Goal: Task Accomplishment & Management: Manage account settings

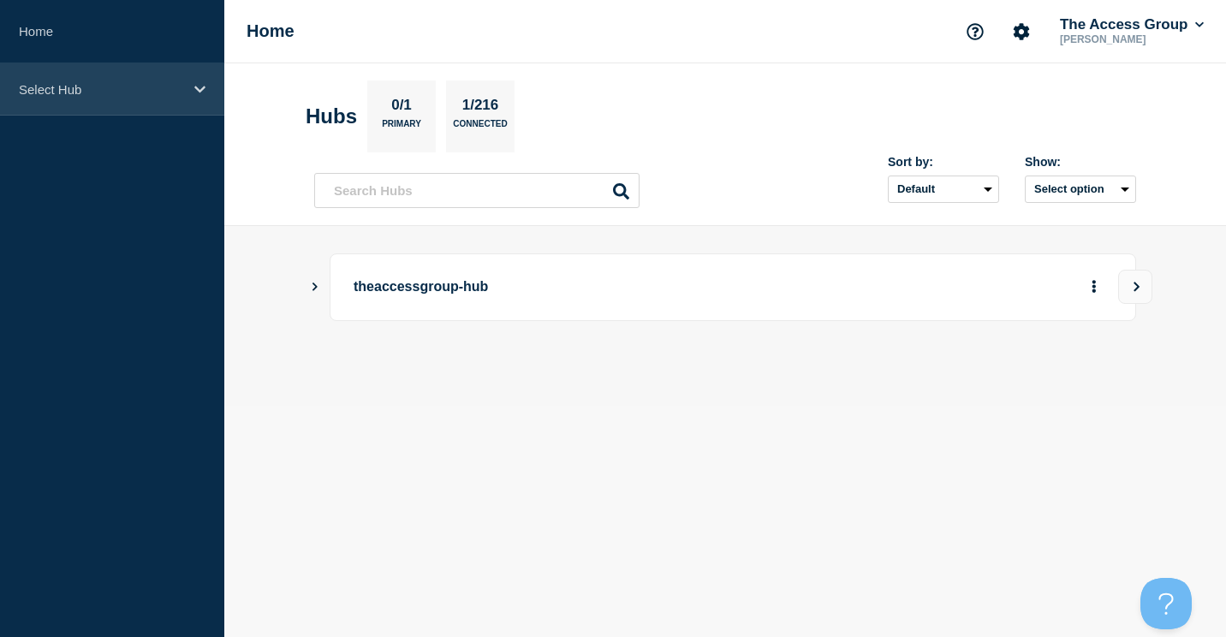
click at [47, 92] on p "Select Hub" at bounding box center [101, 89] width 164 height 15
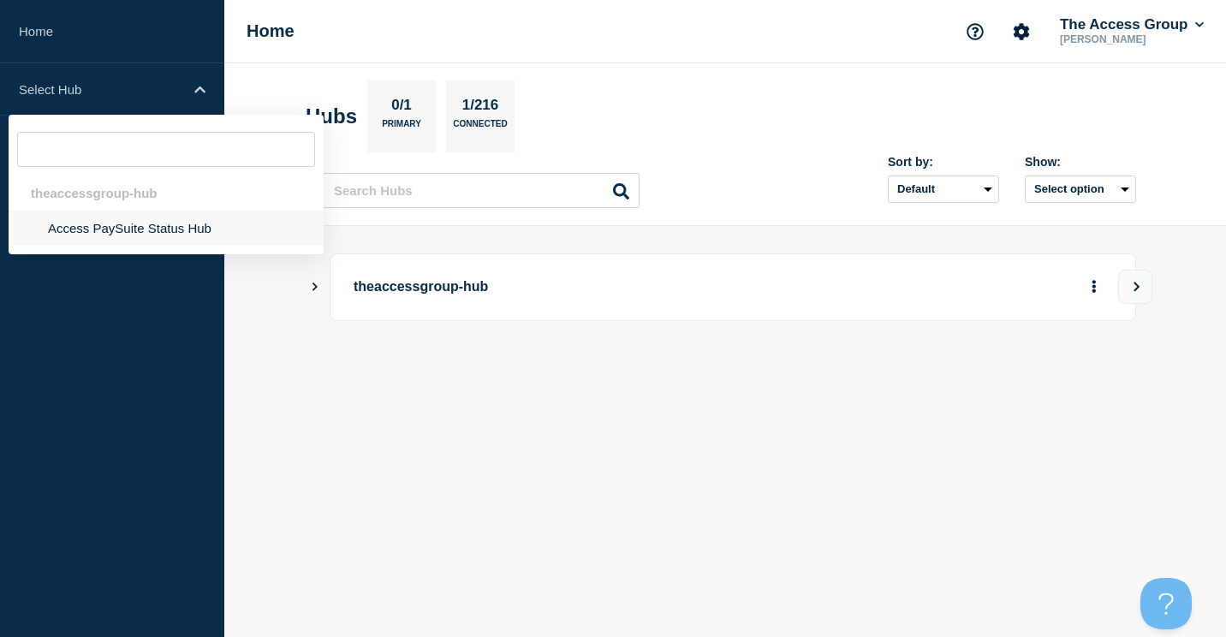
click at [70, 235] on li "Access PaySuite Status Hub" at bounding box center [166, 228] width 315 height 35
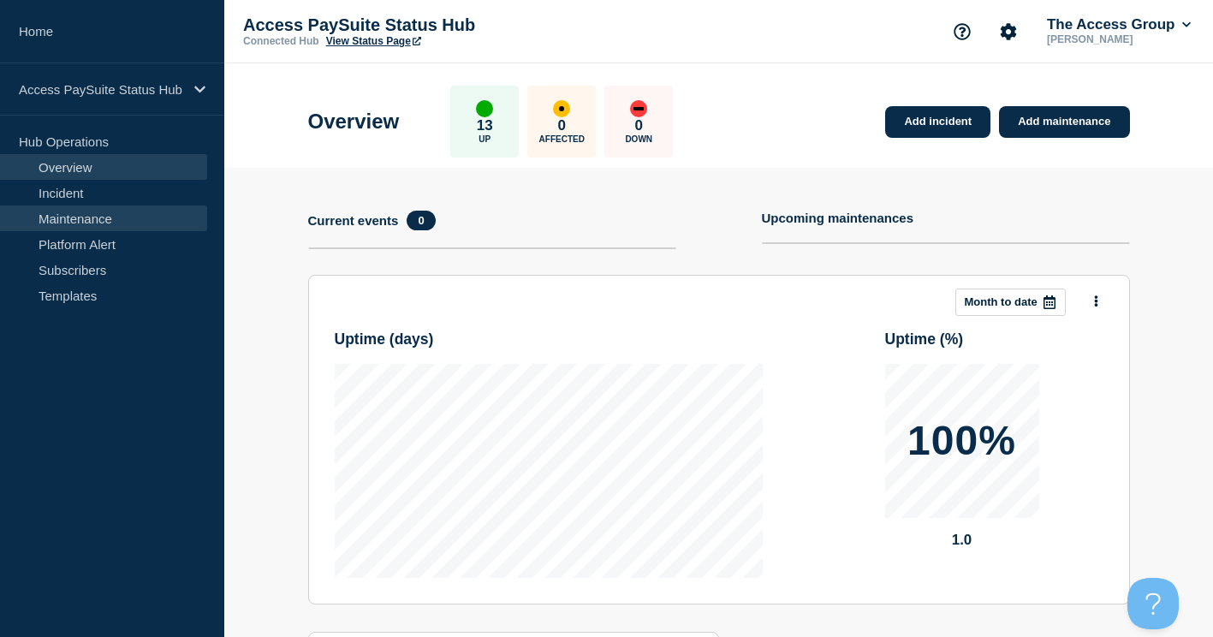
click at [95, 219] on link "Maintenance" at bounding box center [103, 218] width 207 height 26
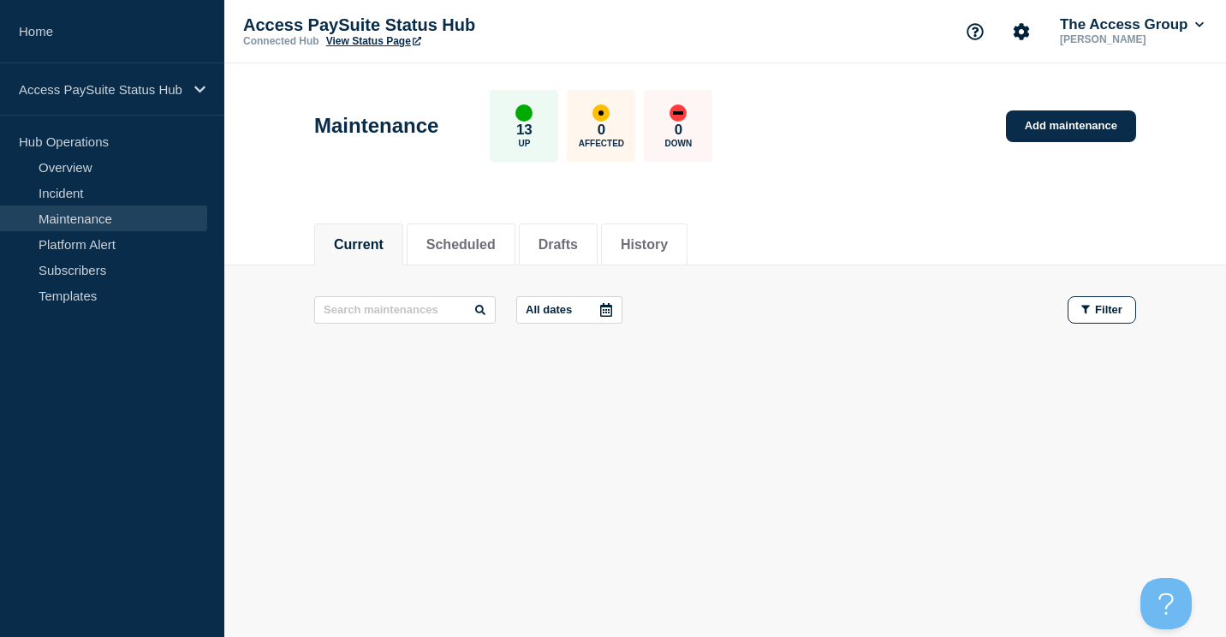
click at [342, 243] on button "Current" at bounding box center [359, 244] width 50 height 15
click at [556, 310] on p "All dates" at bounding box center [549, 309] width 46 height 13
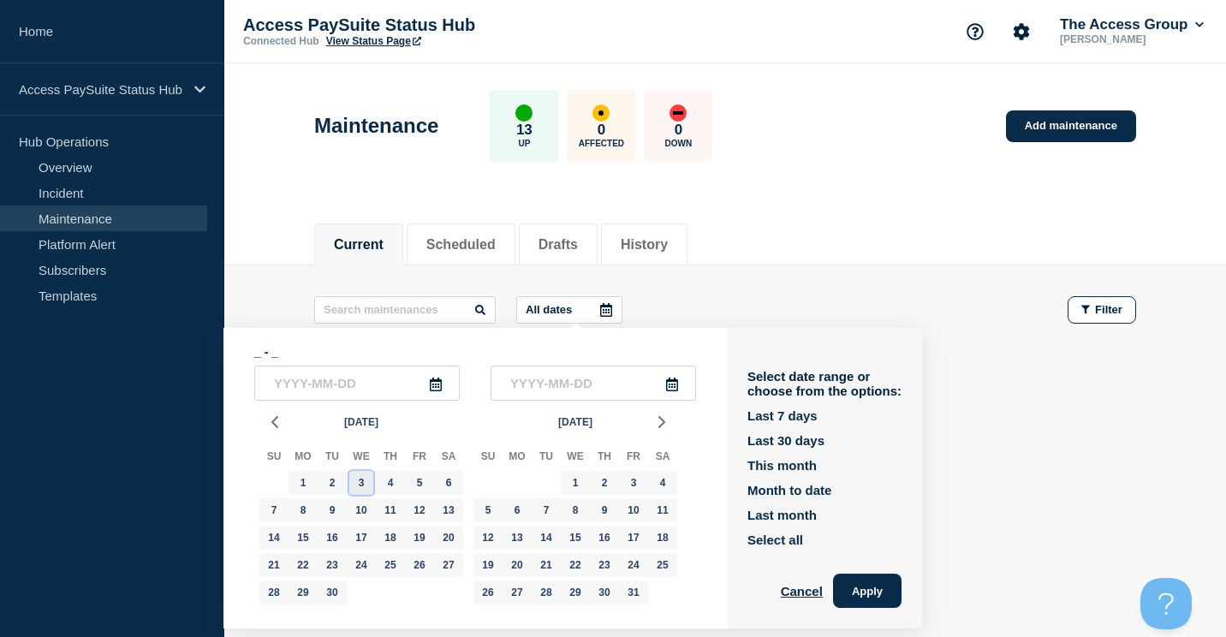
click at [356, 486] on div "3" at bounding box center [361, 483] width 24 height 24
type input "[DATE]"
click at [364, 484] on div "3" at bounding box center [361, 483] width 24 height 24
type input "[DATE]"
click at [866, 591] on button "Apply" at bounding box center [867, 590] width 68 height 34
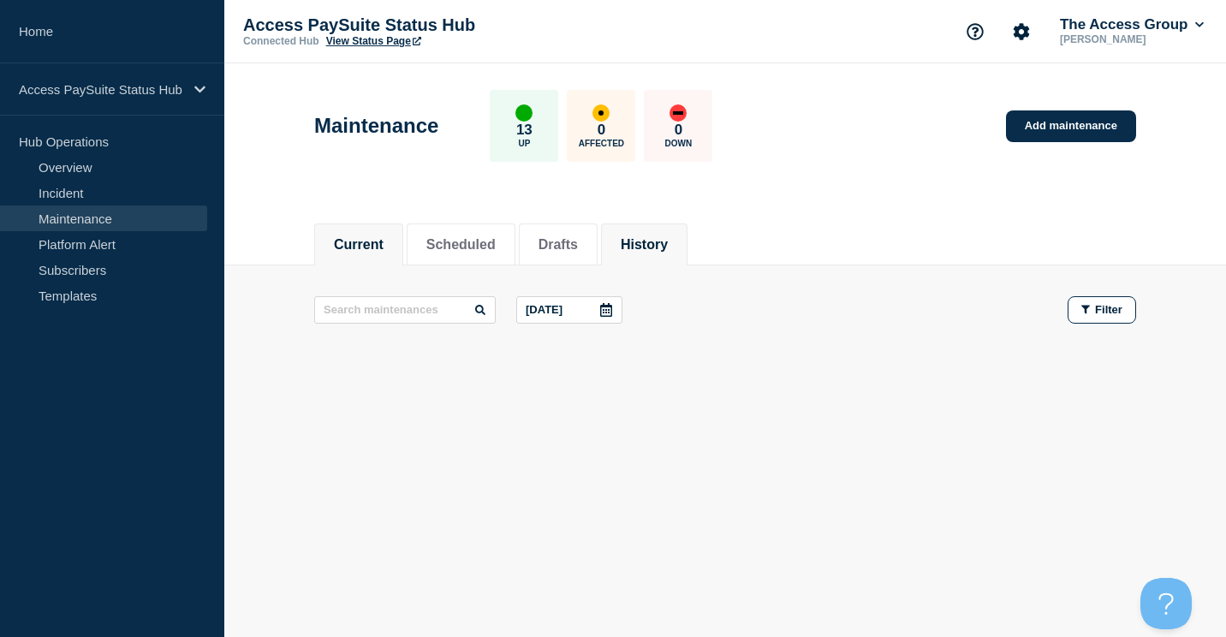
click at [654, 245] on button "History" at bounding box center [644, 244] width 47 height 15
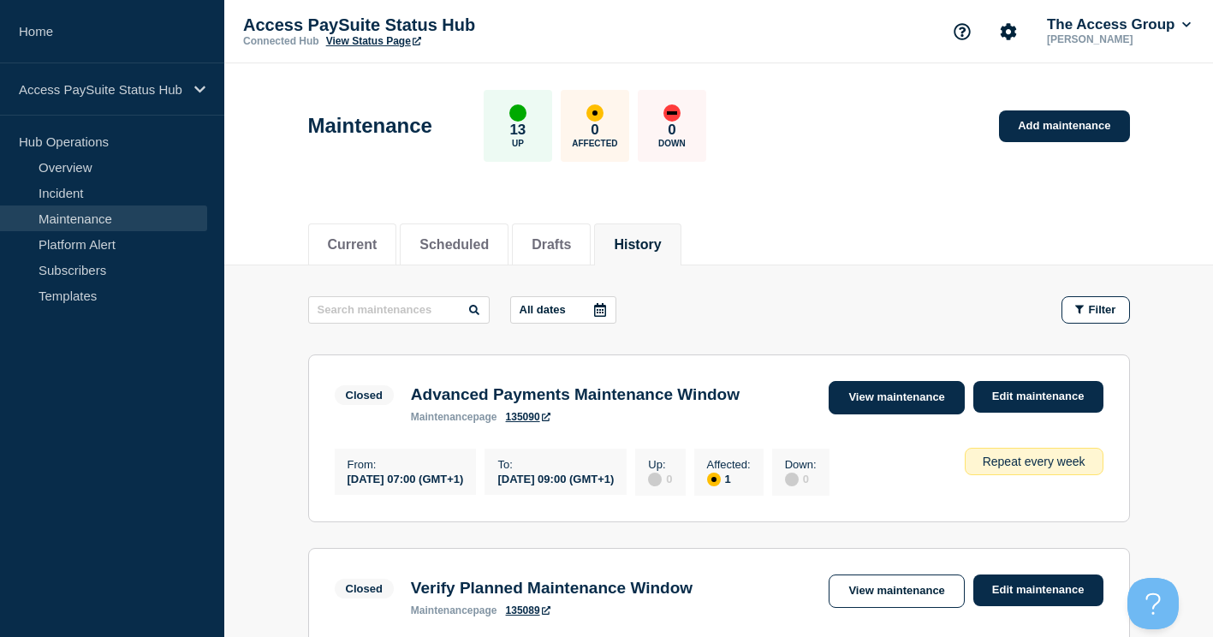
click at [875, 395] on link "View maintenance" at bounding box center [896, 397] width 135 height 33
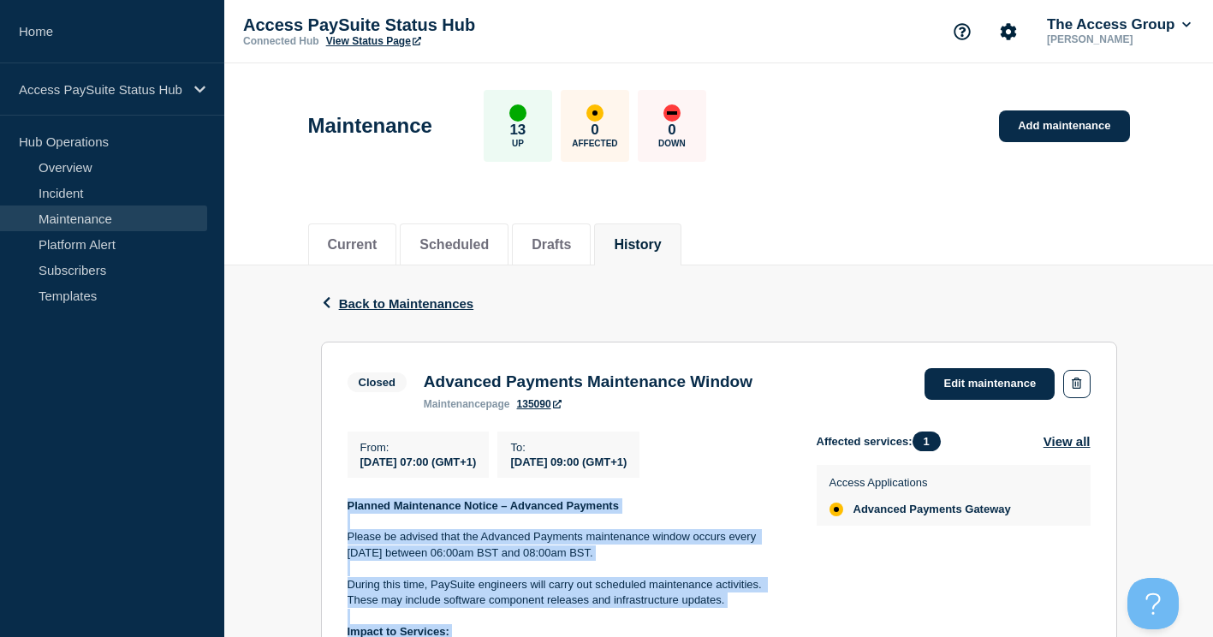
drag, startPoint x: 588, startPoint y: 337, endPoint x: 342, endPoint y: 519, distance: 306.1
copy div "Loremip Dolorsitame Consec – Adipisci Elitsedd Eiusmo te incidid utla etd Magna…"
click at [366, 305] on span "Back to Maintenances" at bounding box center [406, 303] width 135 height 15
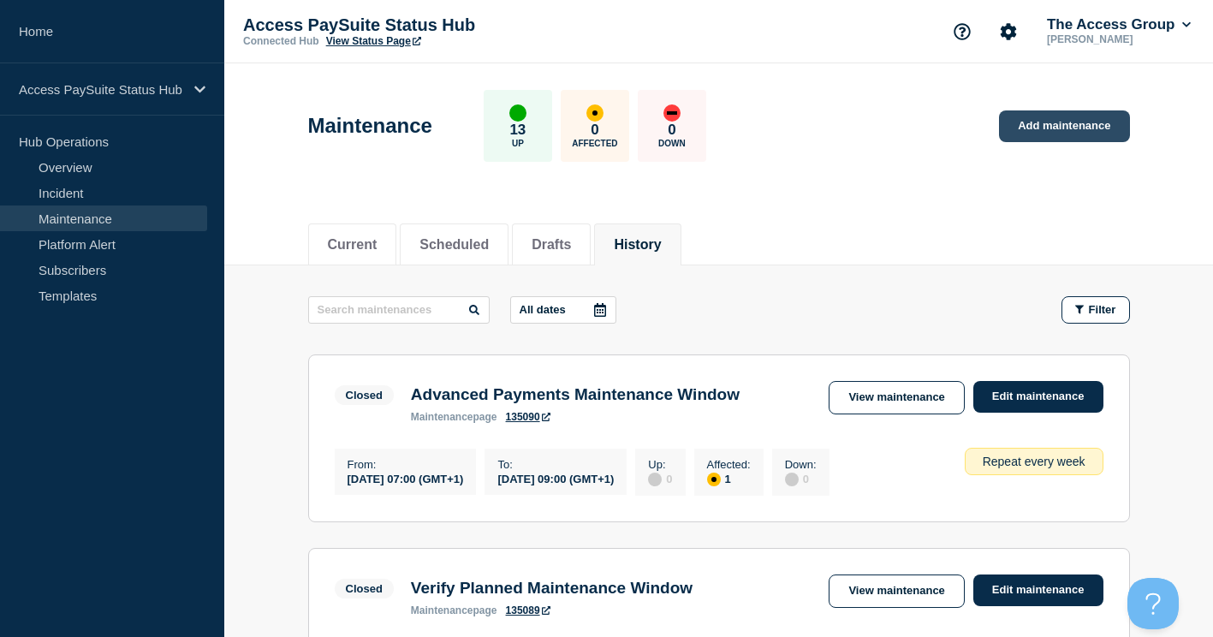
click at [1056, 127] on link "Add maintenance" at bounding box center [1064, 126] width 130 height 32
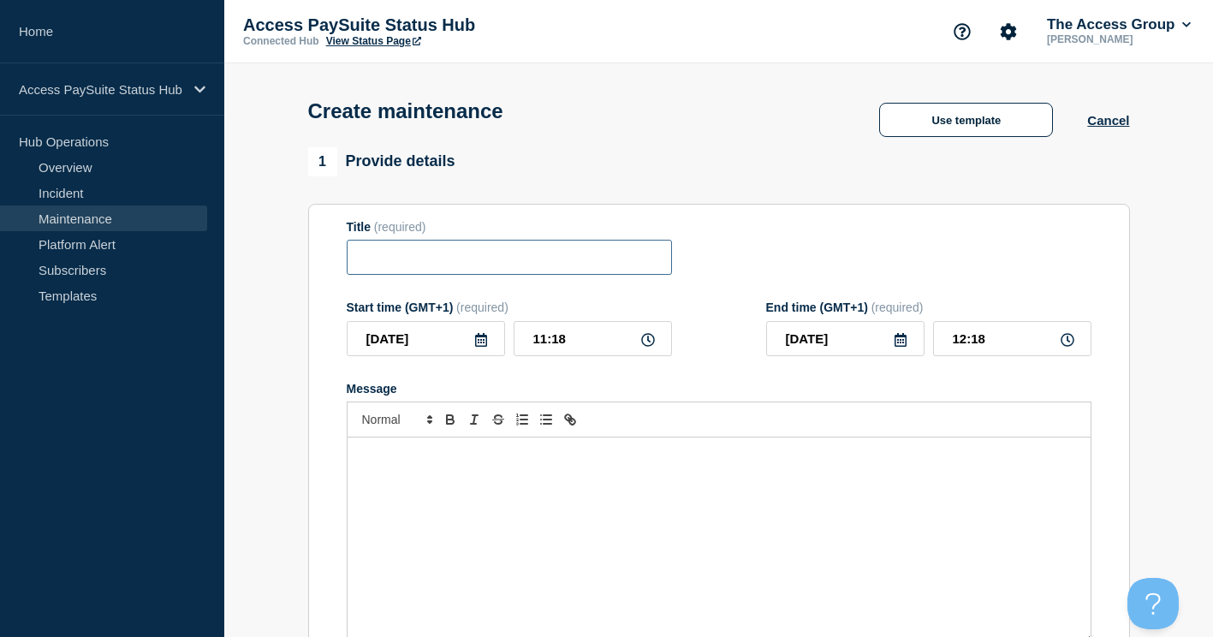
click at [402, 260] on input "Title" at bounding box center [509, 257] width 325 height 35
click at [1135, 123] on div "Create maintenance Use template Cancel" at bounding box center [718, 105] width 860 height 84
click at [1126, 125] on button "Cancel" at bounding box center [1108, 120] width 42 height 15
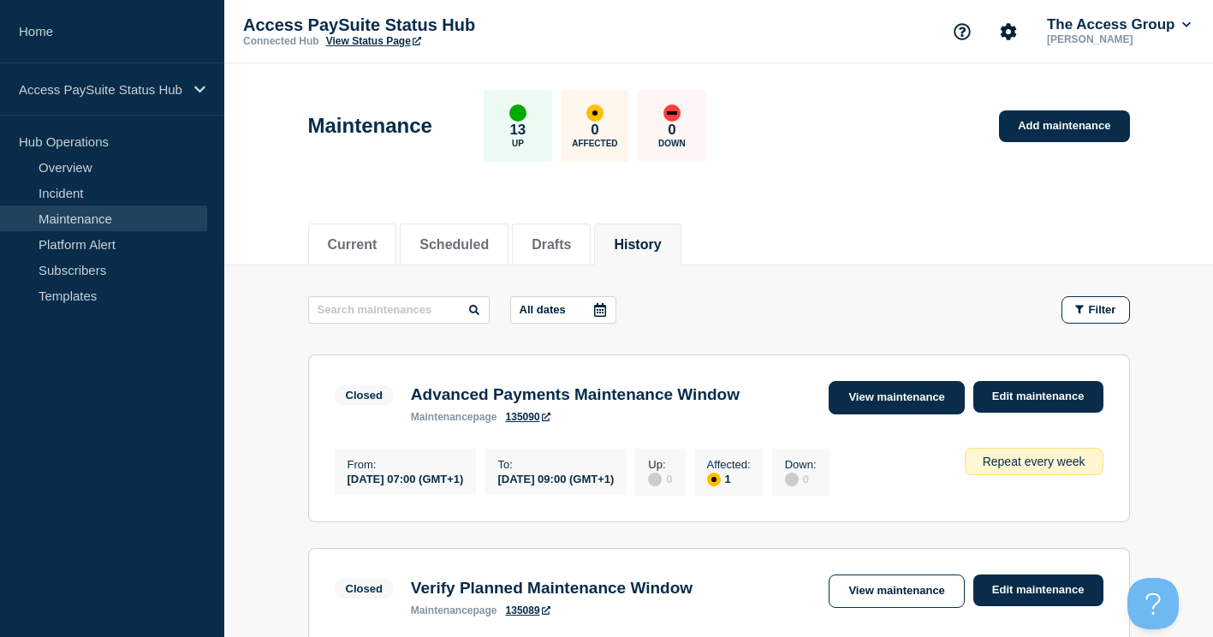
click at [849, 399] on link "View maintenance" at bounding box center [896, 397] width 135 height 33
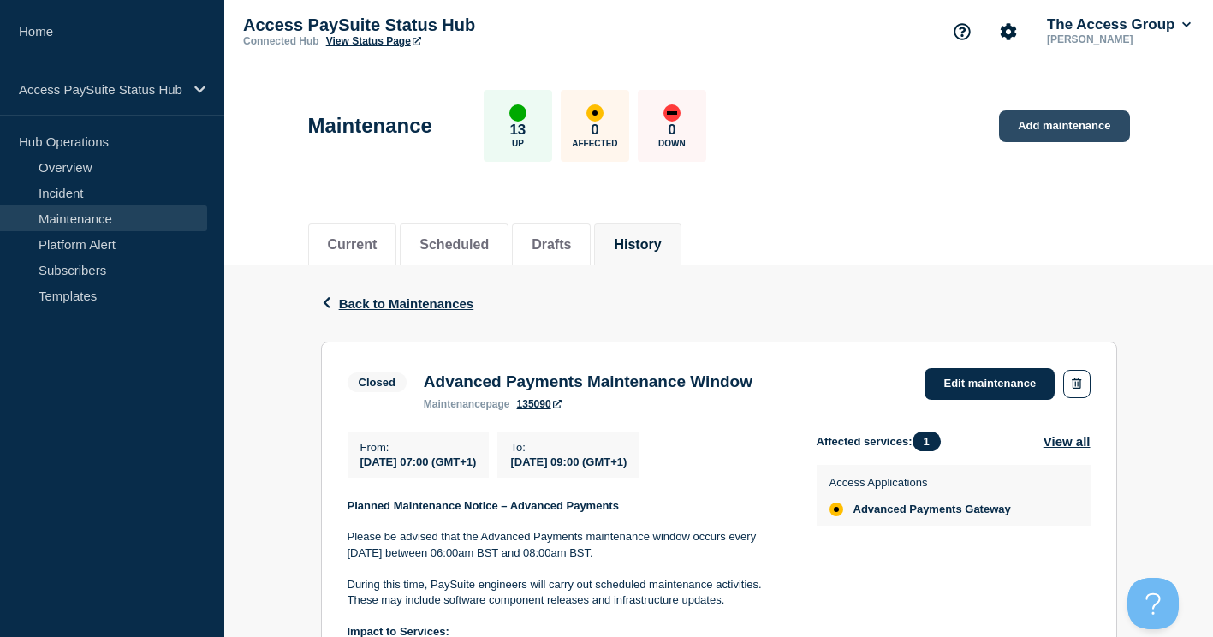
click at [1061, 122] on link "Add maintenance" at bounding box center [1064, 126] width 130 height 32
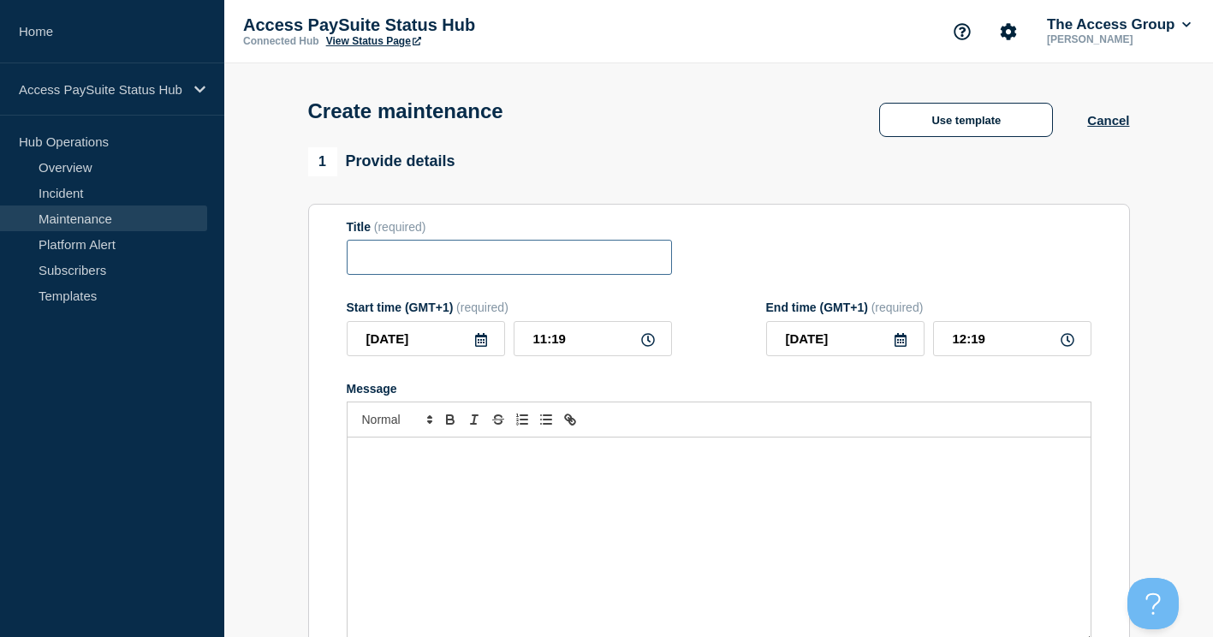
click at [425, 268] on input "Title" at bounding box center [509, 257] width 325 height 35
type input "Advanced Payments Maintenance Window - Update"
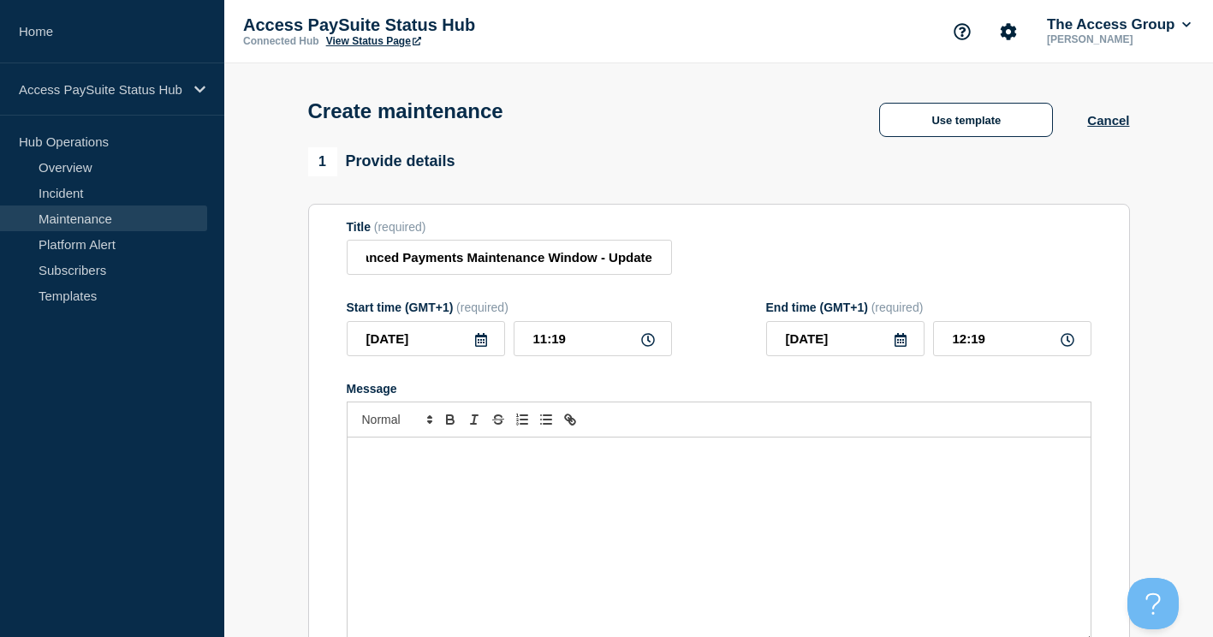
click at [649, 344] on icon at bounding box center [648, 340] width 14 height 14
click at [657, 345] on input "11:19" at bounding box center [593, 338] width 158 height 35
click at [650, 345] on icon at bounding box center [648, 340] width 14 height 14
click at [565, 346] on input "11:19" at bounding box center [593, 338] width 158 height 35
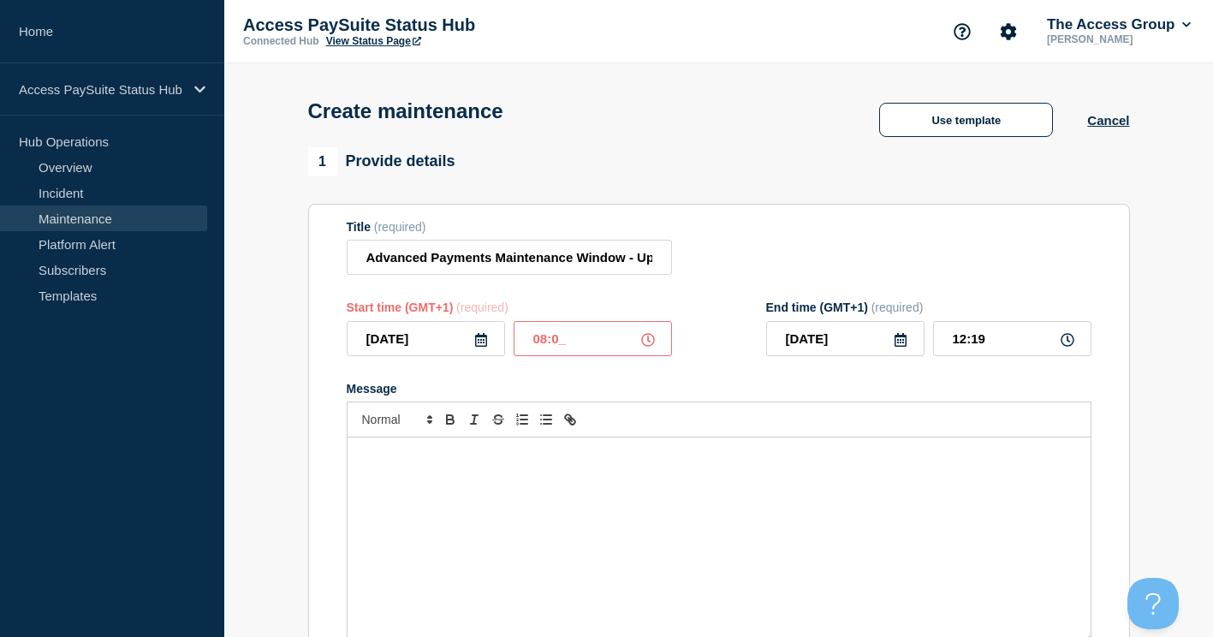
type input "08:00"
click at [1000, 342] on input "09:00" at bounding box center [1012, 338] width 158 height 35
type input "12:00"
click at [808, 484] on div "Message" at bounding box center [719, 539] width 743 height 205
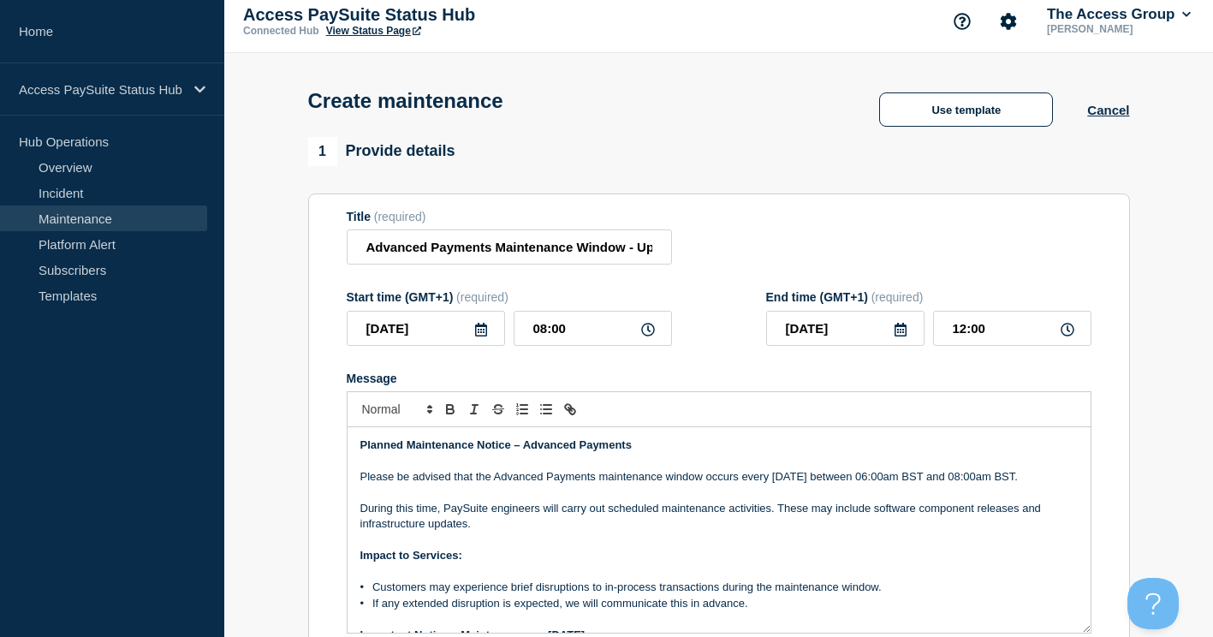
click at [367, 449] on strong "Planned Maintenance Notice – Advanced Payments" at bounding box center [495, 444] width 271 height 13
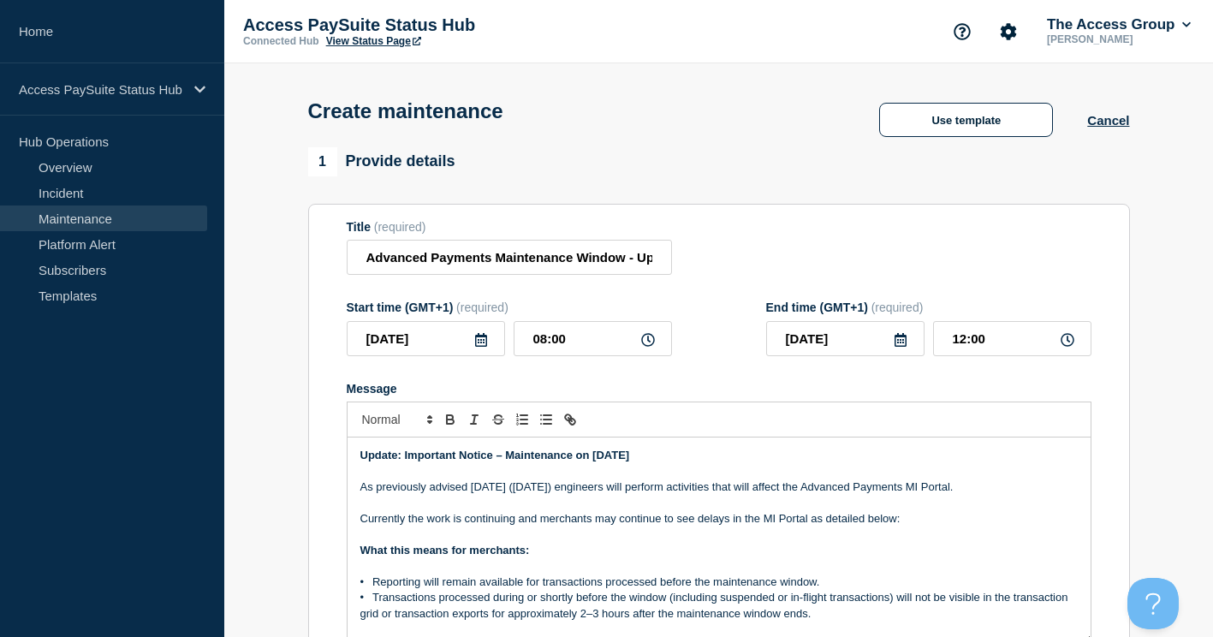
click at [703, 485] on p "As previously advised [DATE] ([DATE]) engineers will perform activities that wi…" at bounding box center [718, 486] width 717 height 15
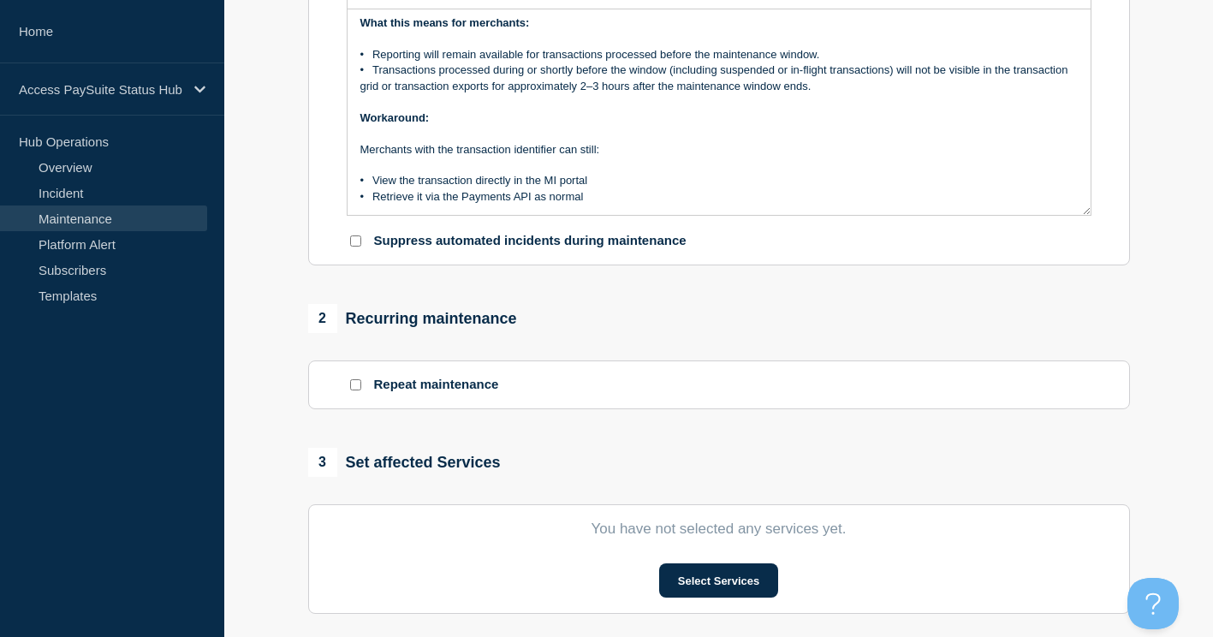
scroll to position [599, 0]
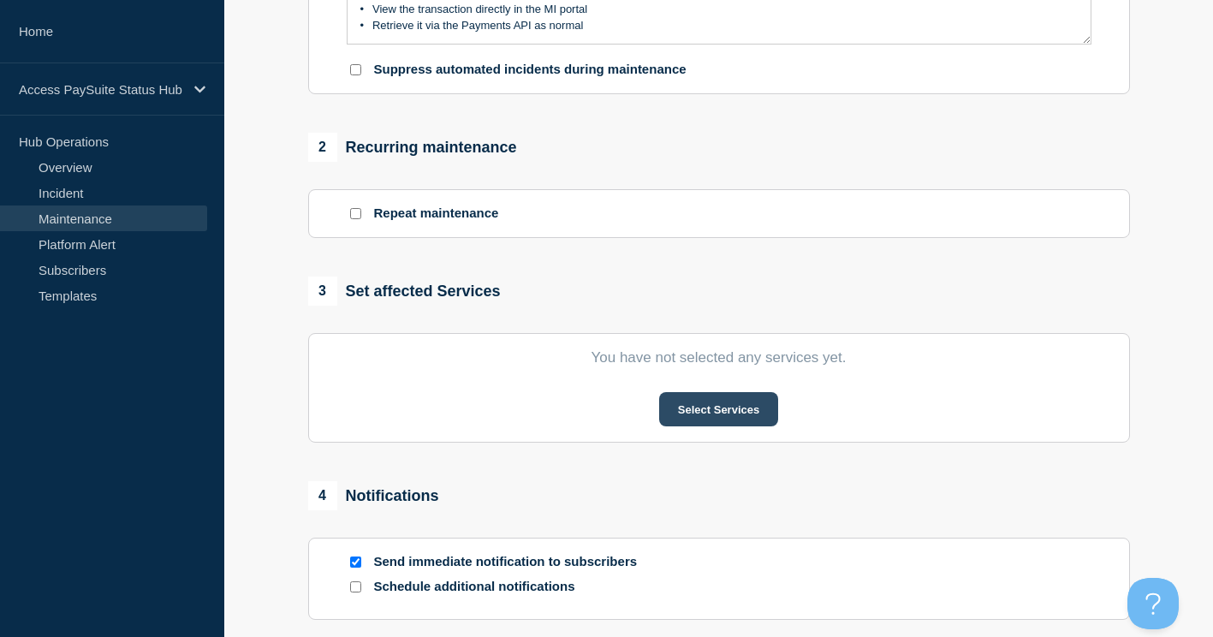
click at [702, 414] on button "Select Services" at bounding box center [718, 409] width 119 height 34
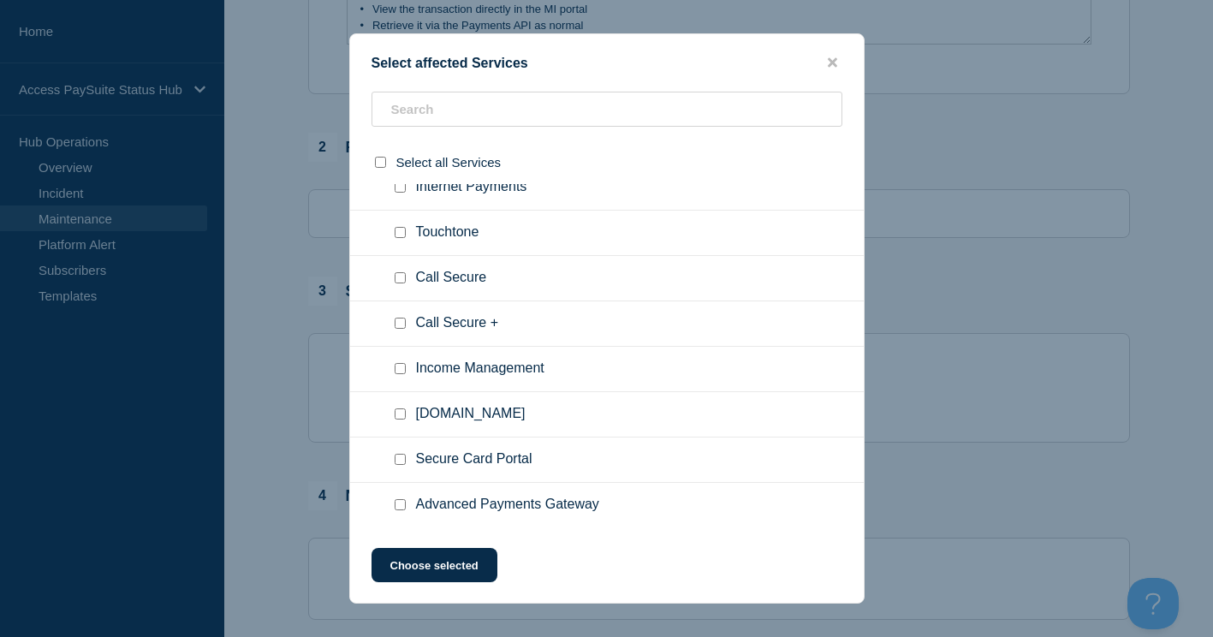
scroll to position [171, 0]
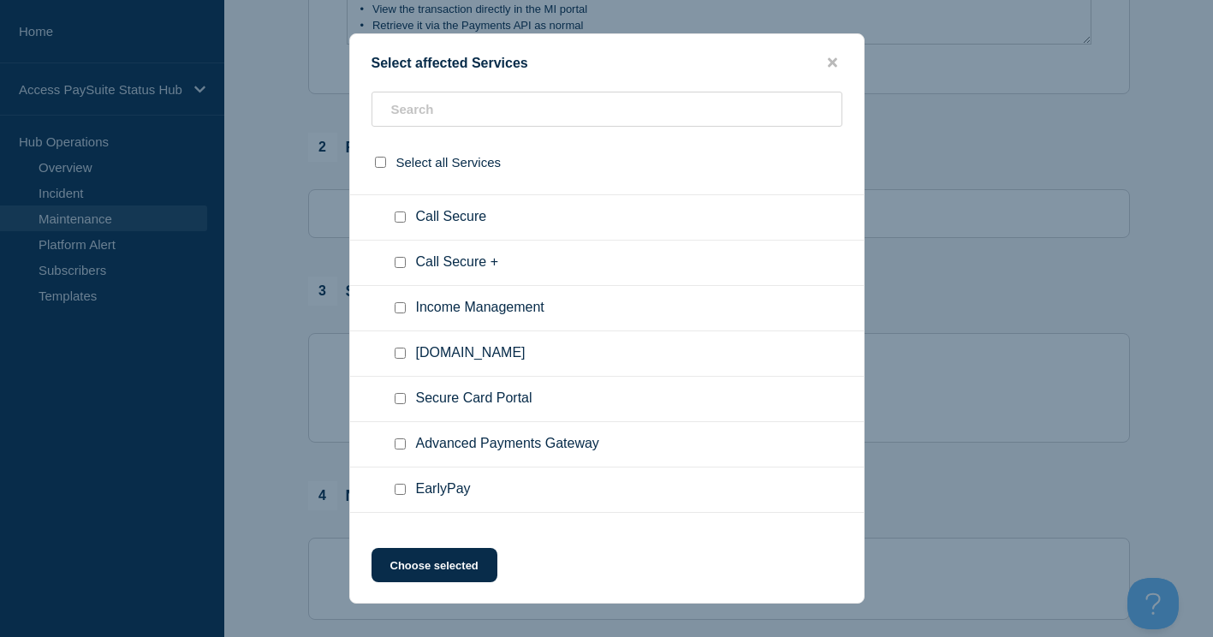
click at [402, 446] on input "Advanced Payments Gateway checkbox" at bounding box center [400, 443] width 11 height 11
checkbox input "true"
click at [425, 563] on button "Choose selected" at bounding box center [434, 565] width 126 height 34
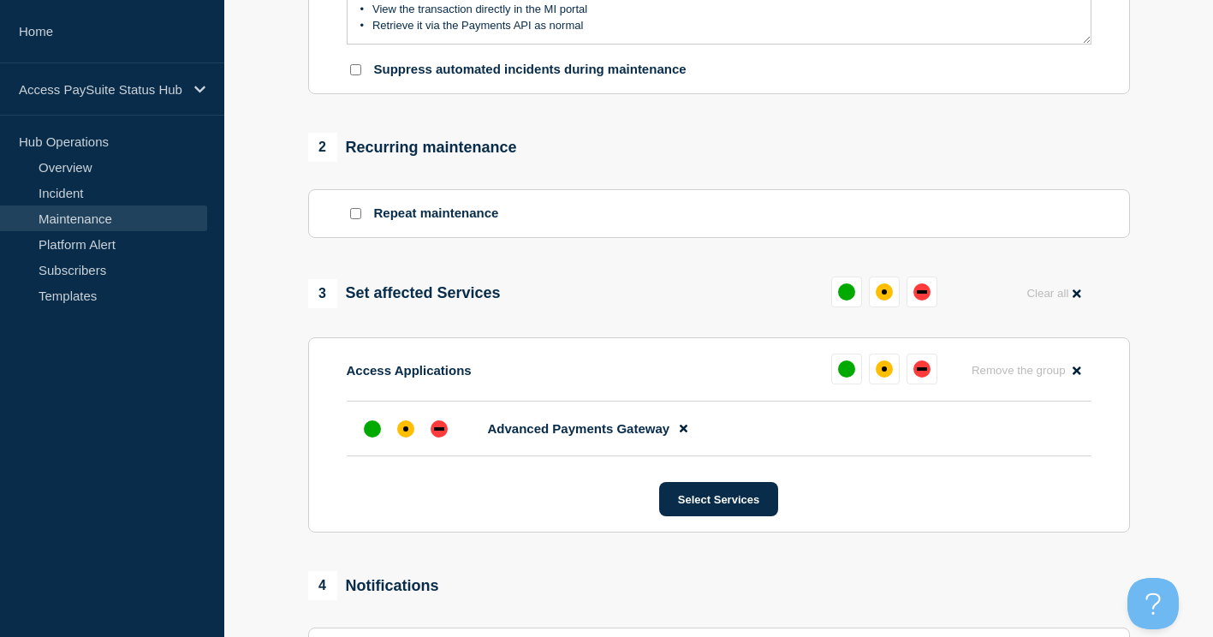
scroll to position [770, 0]
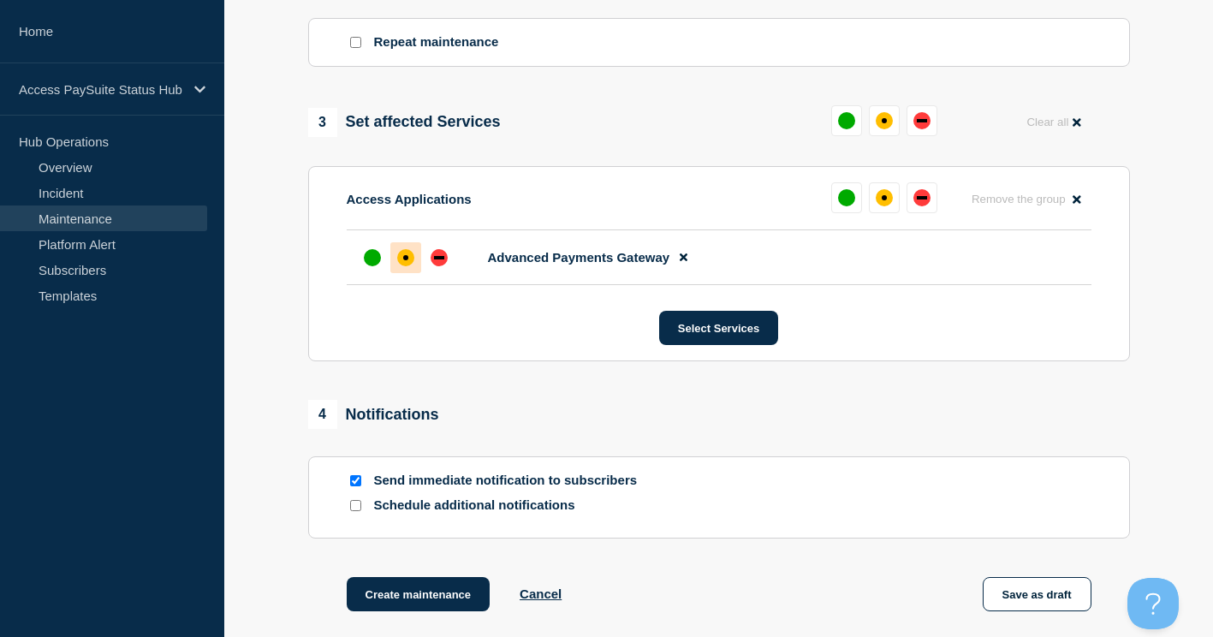
click at [408, 266] on div "affected" at bounding box center [405, 257] width 17 height 17
click at [925, 410] on div "4 Notifications" at bounding box center [719, 414] width 822 height 29
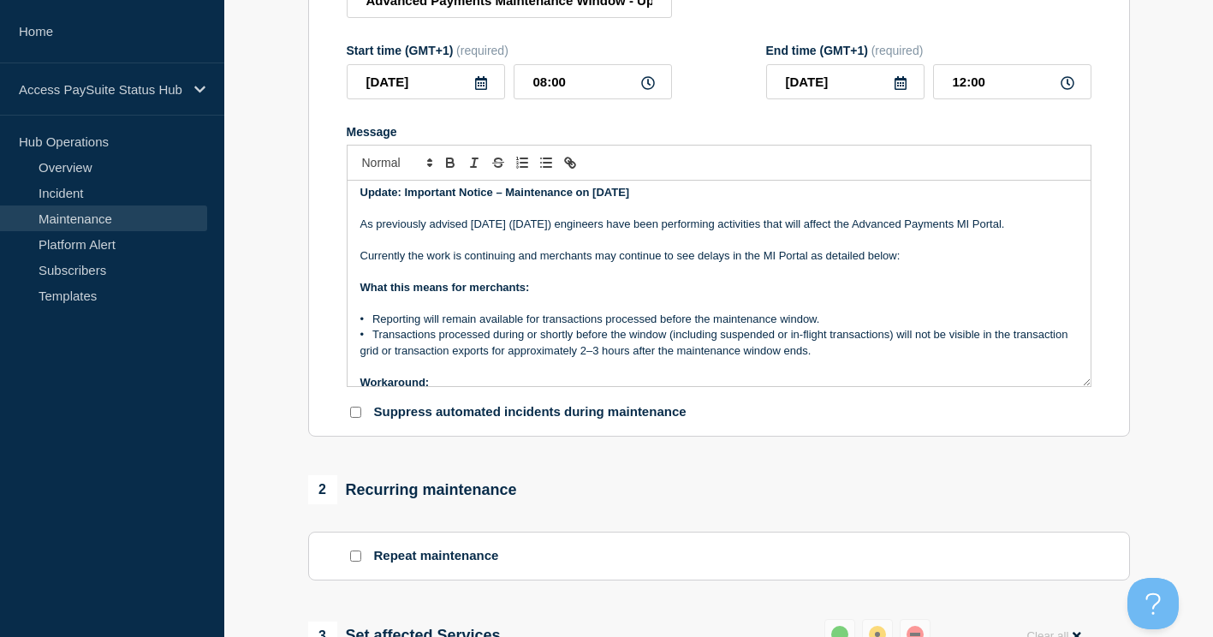
scroll to position [0, 0]
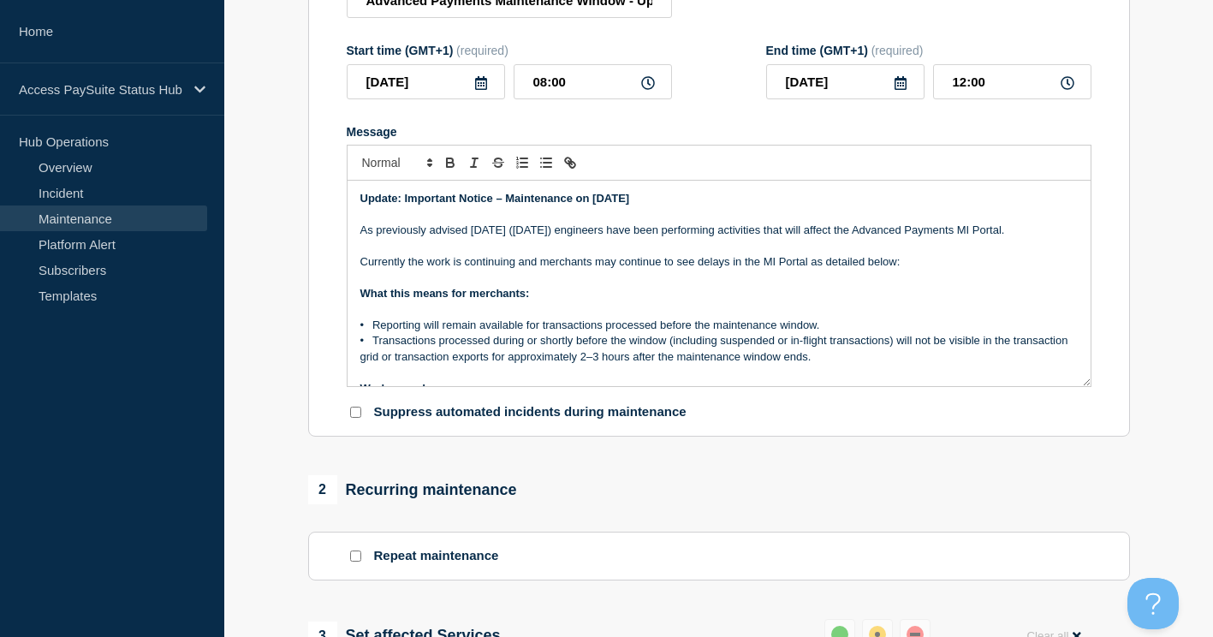
click at [905, 270] on p "Currently the work is continuing and merchants may continue to see delays in th…" at bounding box center [718, 261] width 717 height 15
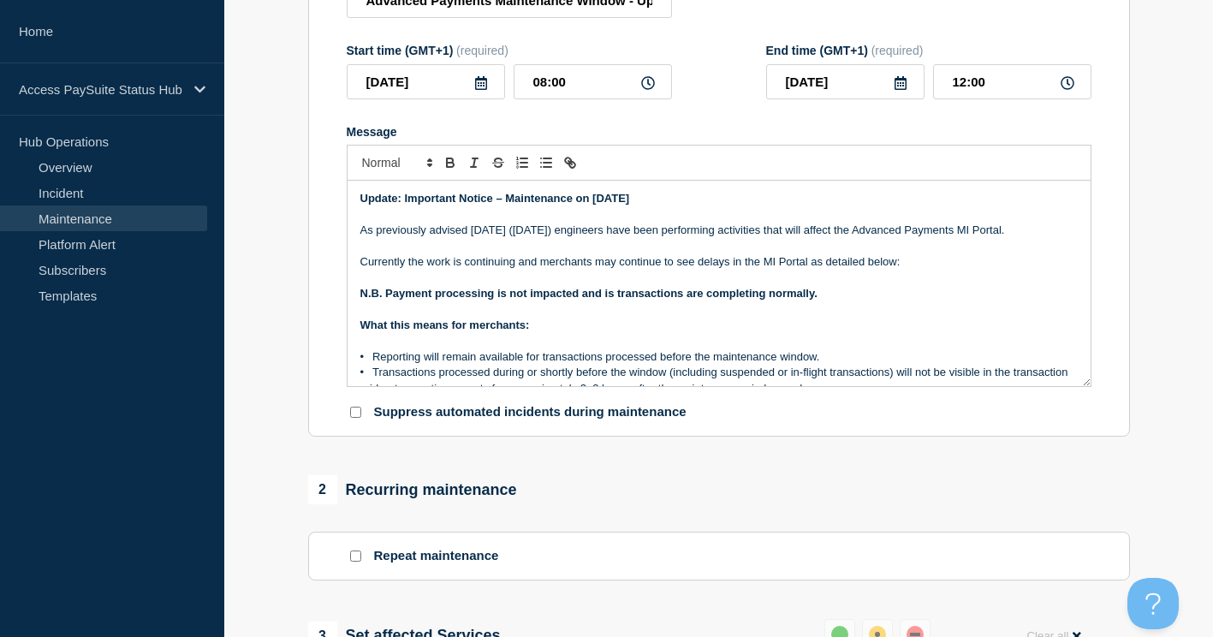
click at [707, 300] on strong "N.B. Payment processing is not impacted and is transactions are completing norm…" at bounding box center [588, 293] width 457 height 13
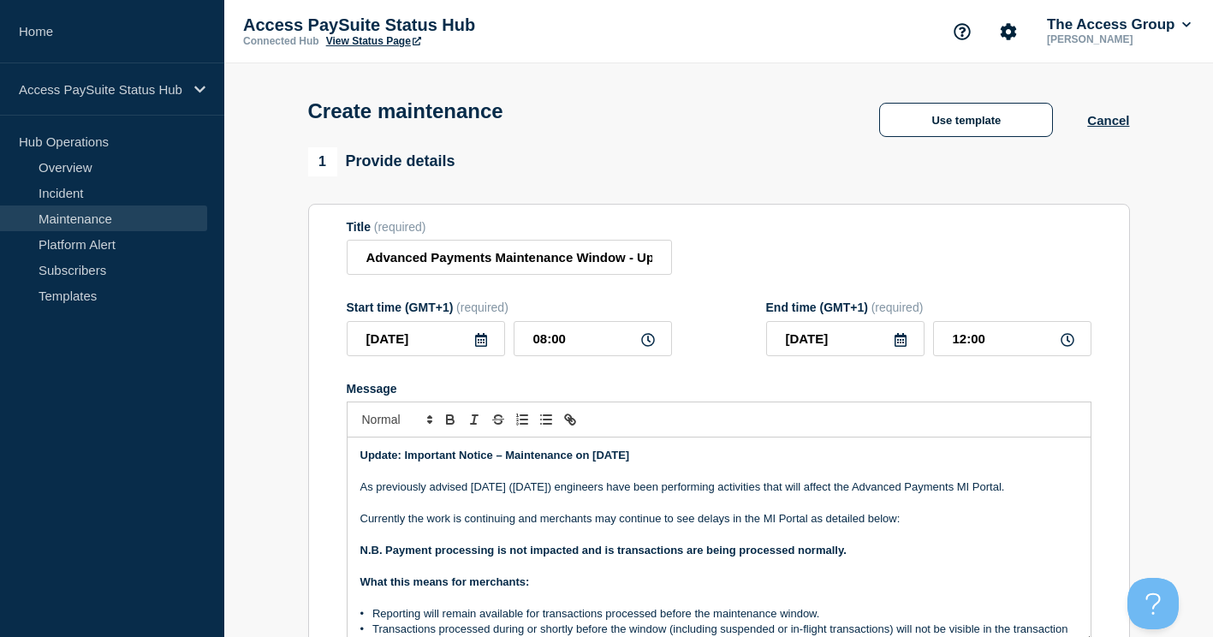
click at [1064, 342] on icon at bounding box center [1068, 340] width 14 height 14
click at [989, 347] on input "12:00" at bounding box center [1012, 338] width 158 height 35
type input "13:00"
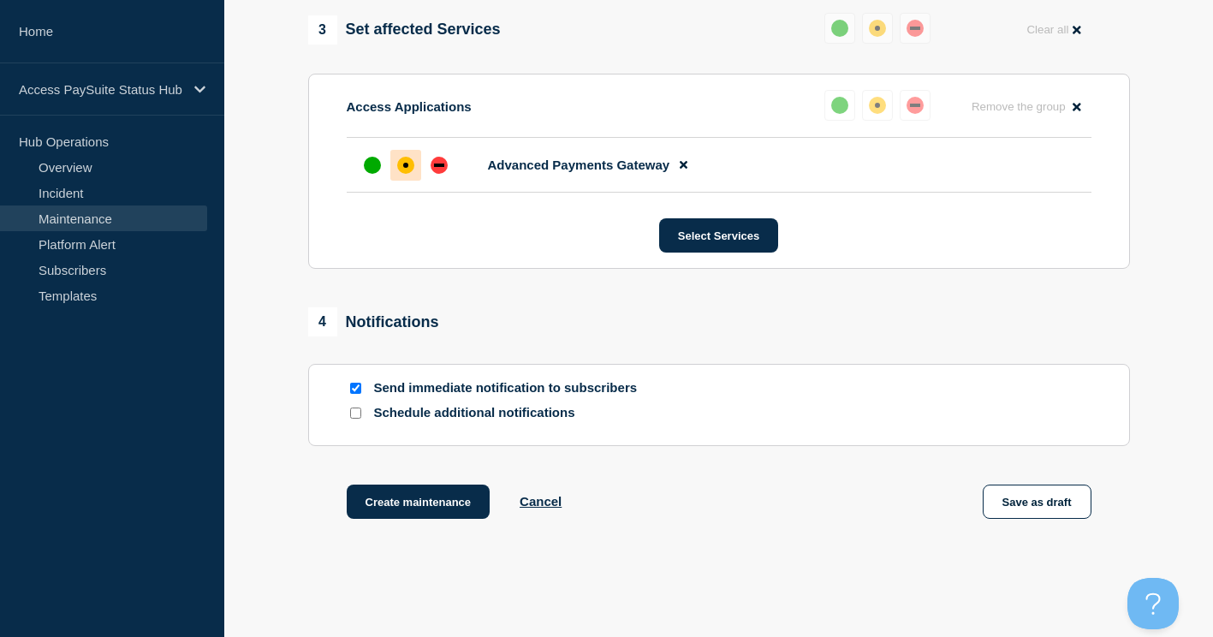
scroll to position [946, 0]
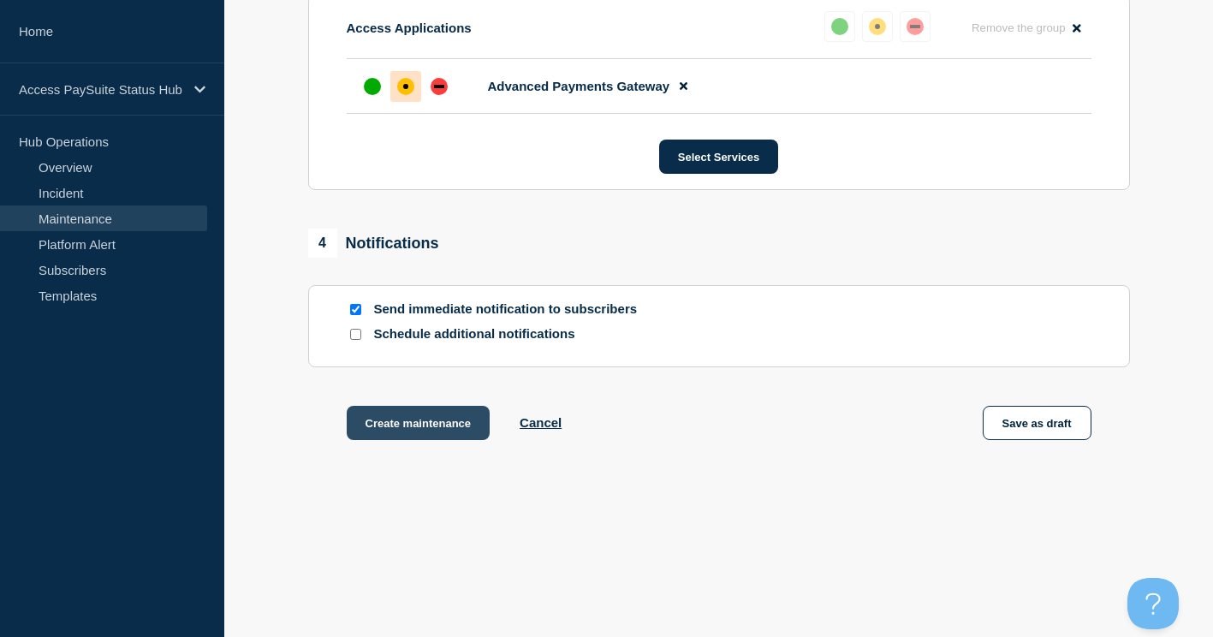
click at [389, 429] on button "Create maintenance" at bounding box center [419, 423] width 144 height 34
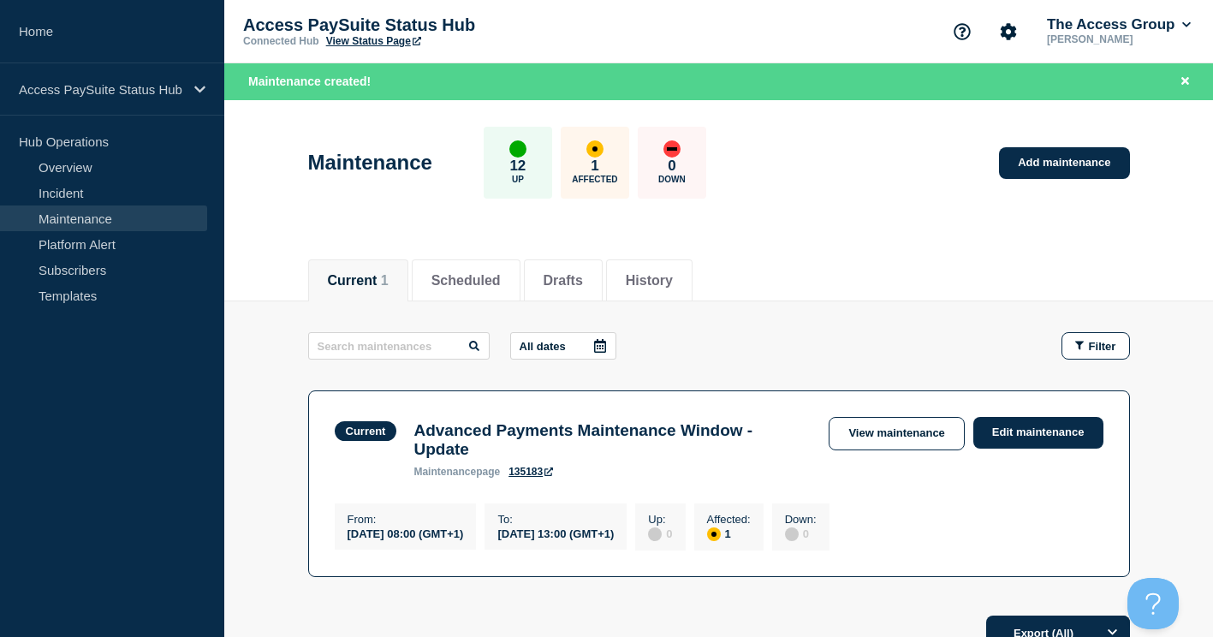
click at [876, 157] on div "Maintenance 12 Up 1 Affected 0 Down Add maintenance" at bounding box center [718, 156] width 860 height 104
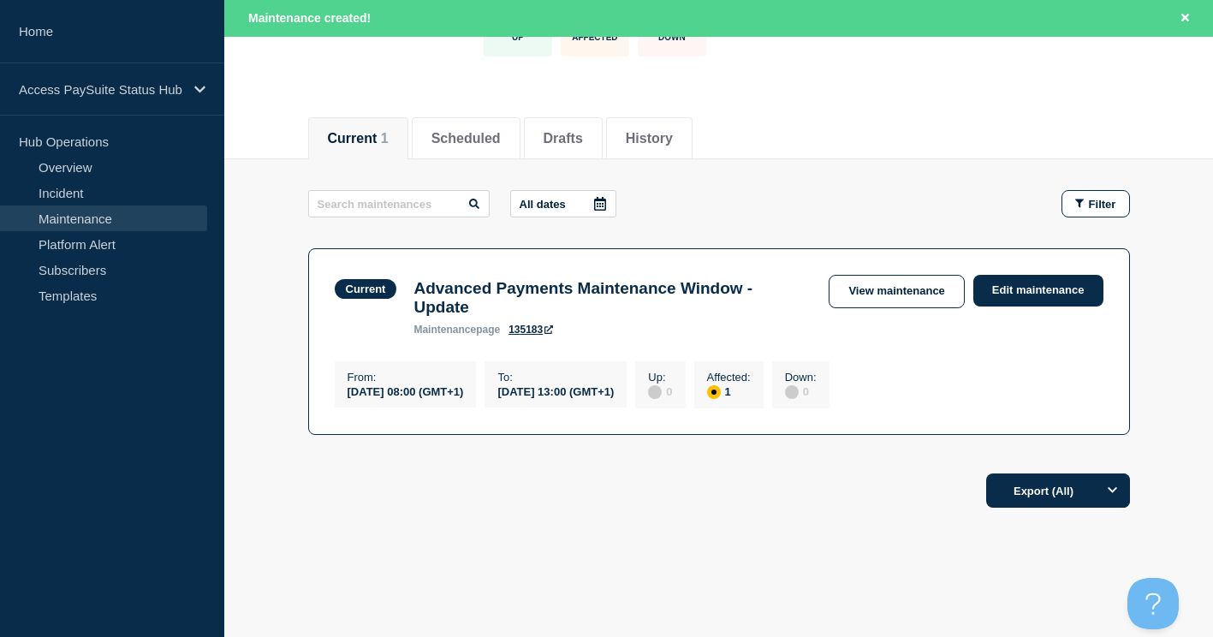
scroll to position [171, 0]
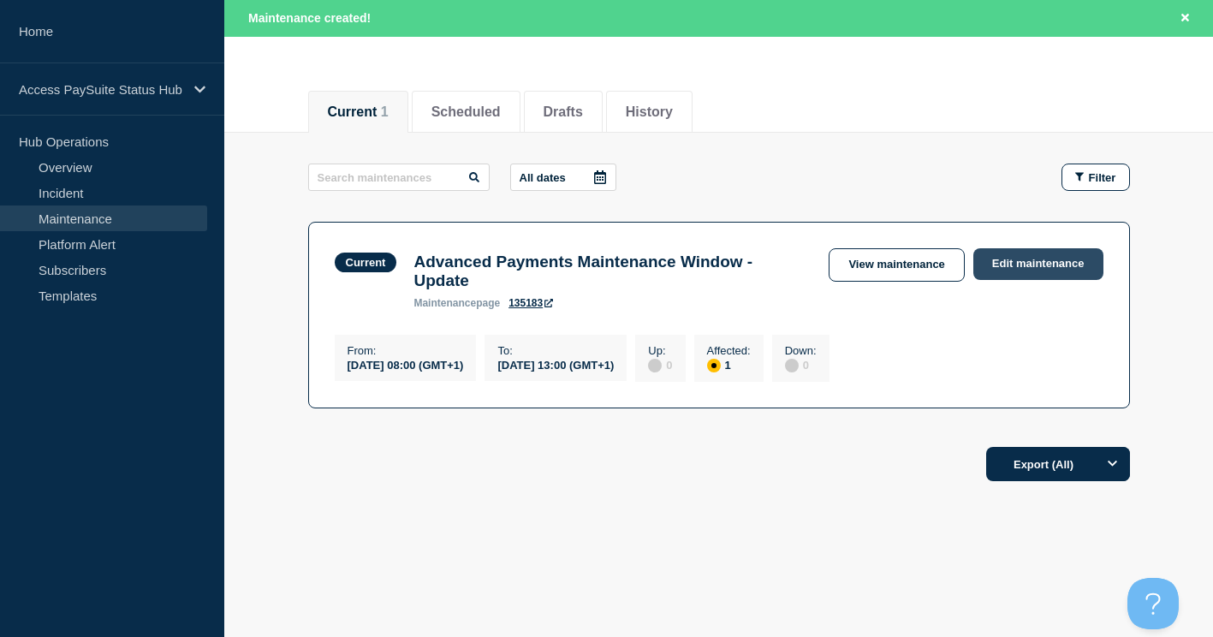
click at [1028, 267] on link "Edit maintenance" at bounding box center [1038, 264] width 130 height 32
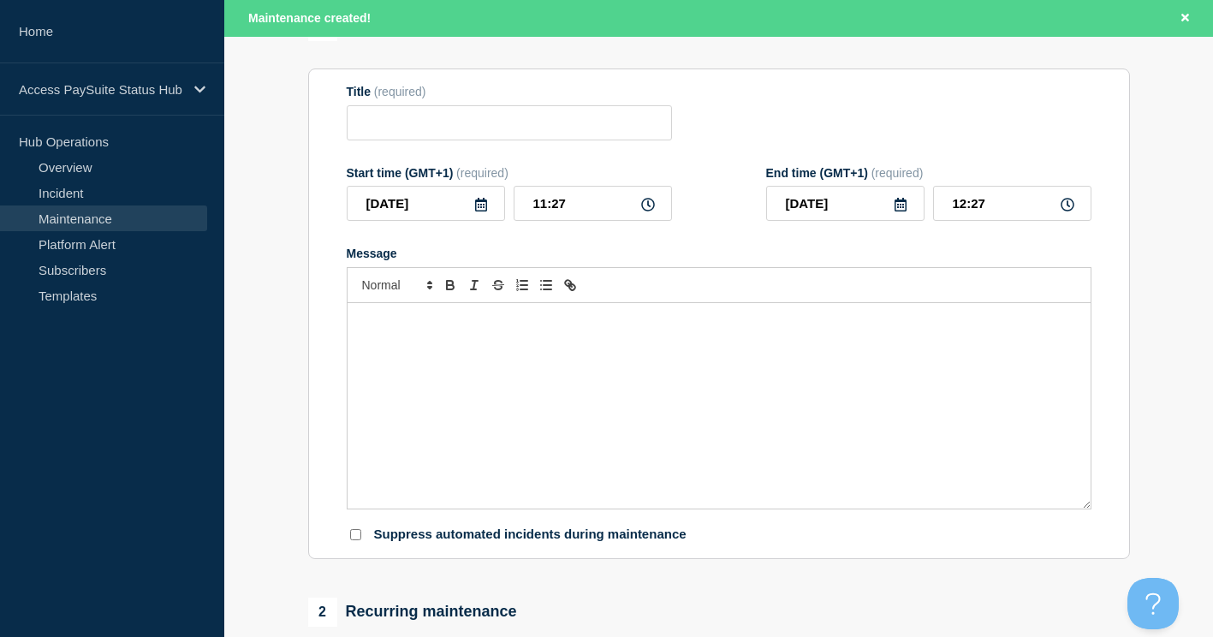
type input "Advanced Payments Maintenance Window - Update"
type input "08:00"
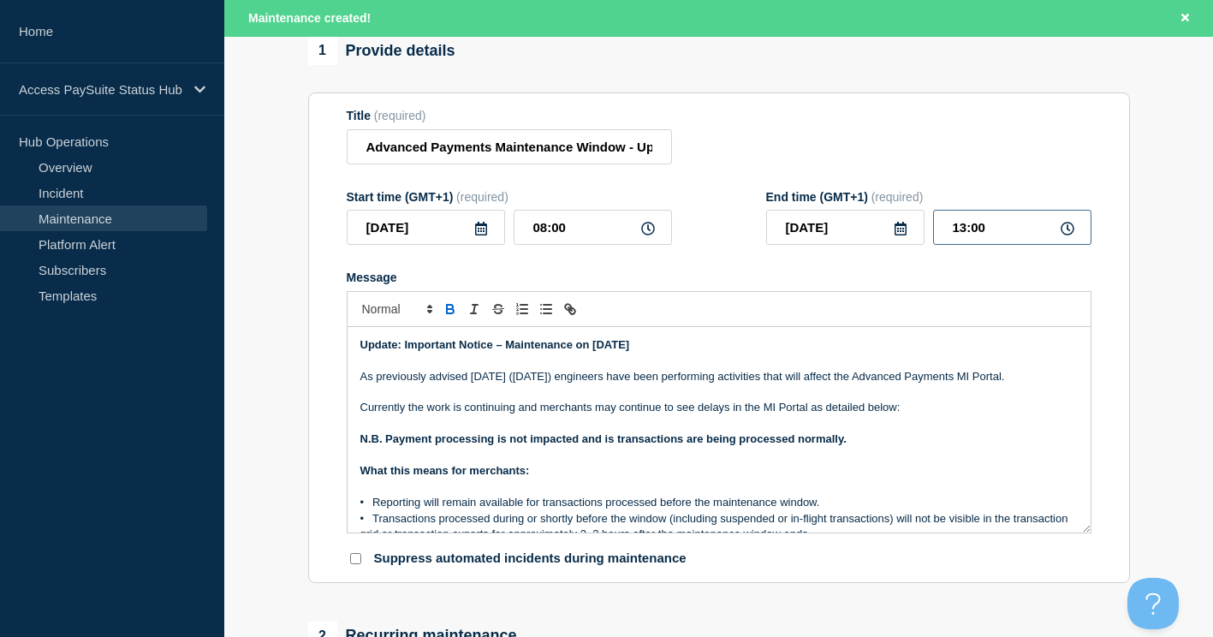
drag, startPoint x: 1016, startPoint y: 237, endPoint x: 892, endPoint y: 242, distance: 124.2
click at [892, 242] on div "[DATE] 13:00" at bounding box center [928, 227] width 325 height 35
type input "11:30"
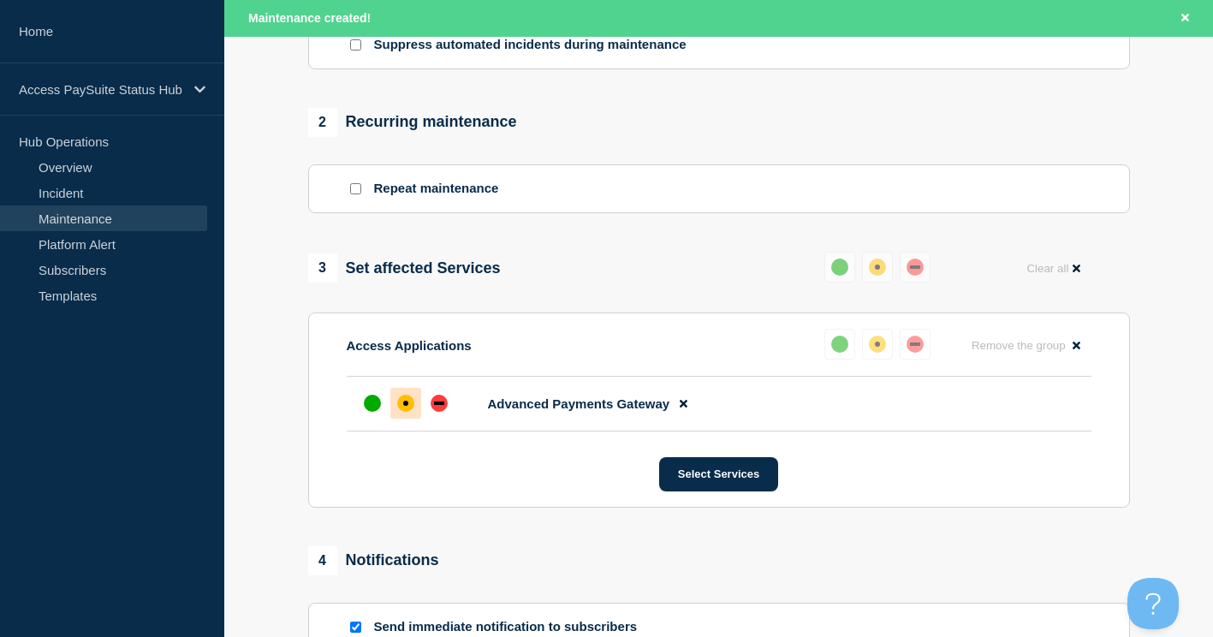
scroll to position [856, 0]
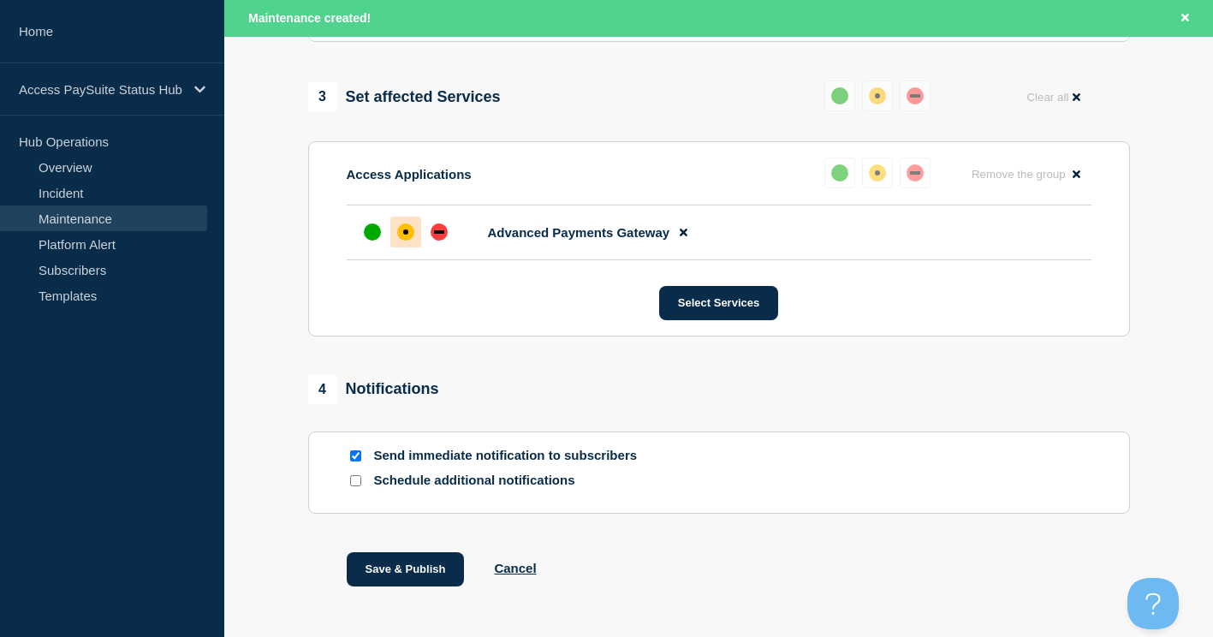
click at [564, 391] on div "4 Notifications" at bounding box center [719, 389] width 822 height 29
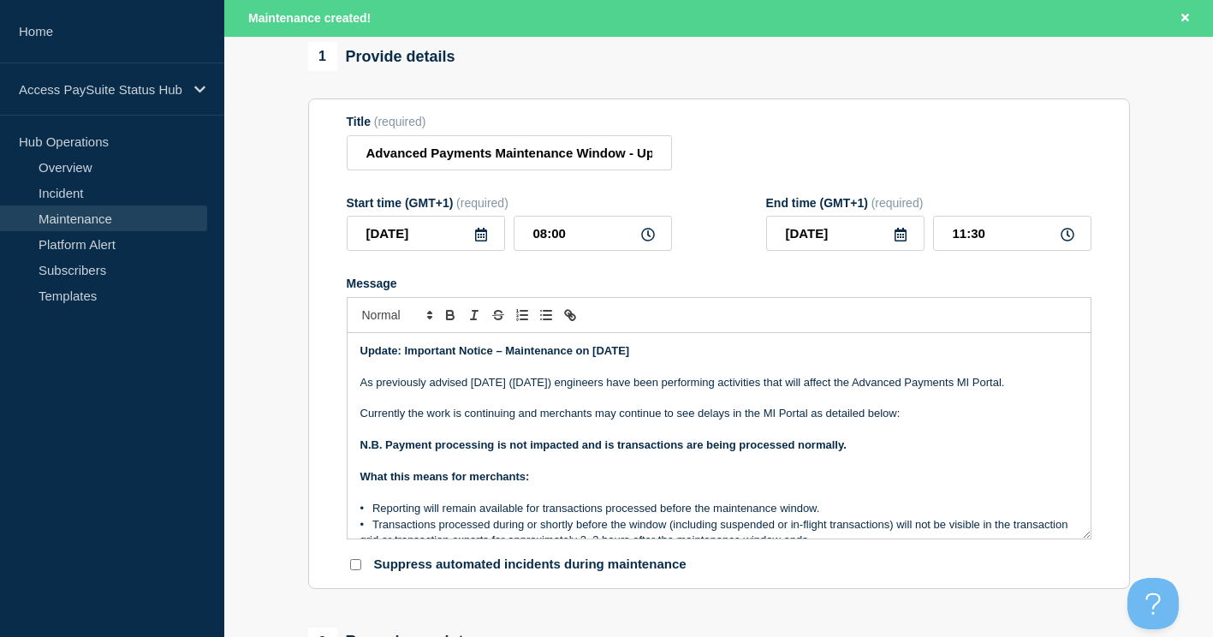
scroll to position [171, 0]
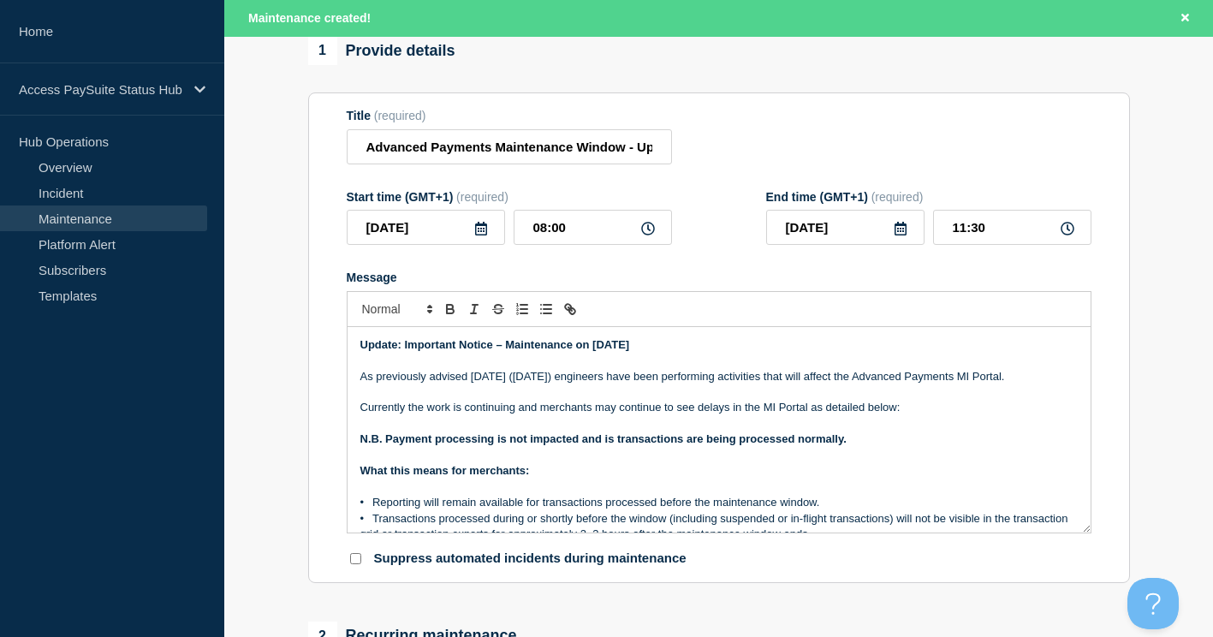
drag, startPoint x: 913, startPoint y: 439, endPoint x: 351, endPoint y: 431, distance: 562.4
click at [351, 431] on div "Update: Important Notice – Maintenance on [DATE] As previously advised [DATE] (…" at bounding box center [719, 429] width 743 height 205
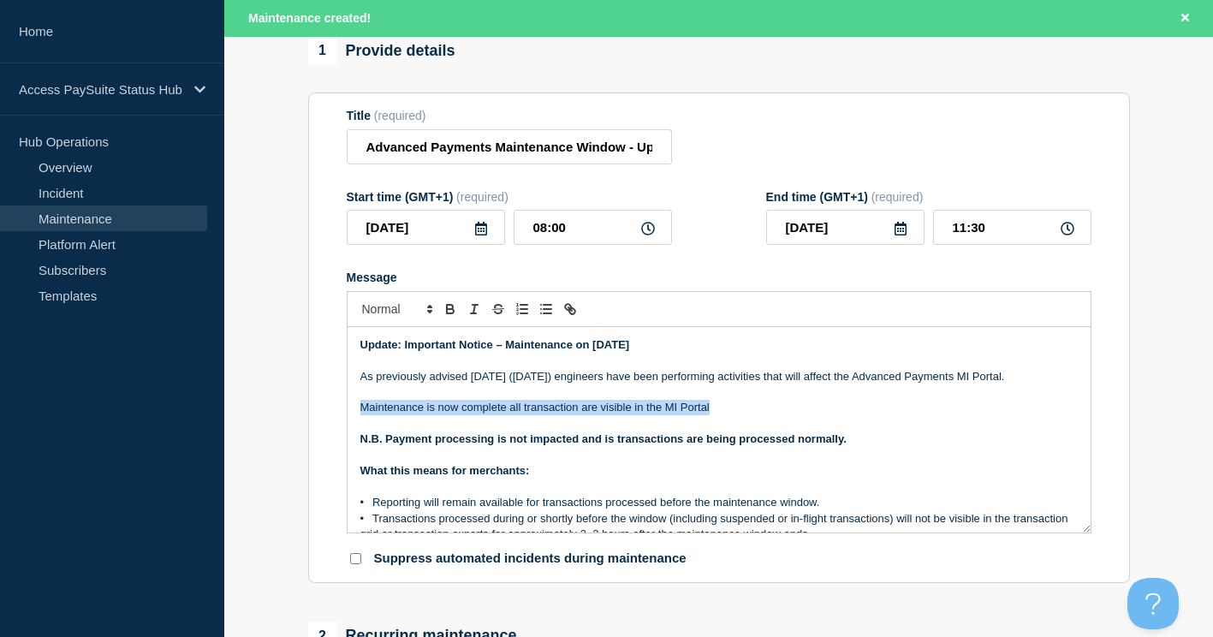
drag, startPoint x: 732, startPoint y: 438, endPoint x: 355, endPoint y: 433, distance: 376.7
click at [355, 433] on div "Update: Important Notice – Maintenance on [DATE] As previously advised [DATE] (…" at bounding box center [719, 429] width 743 height 205
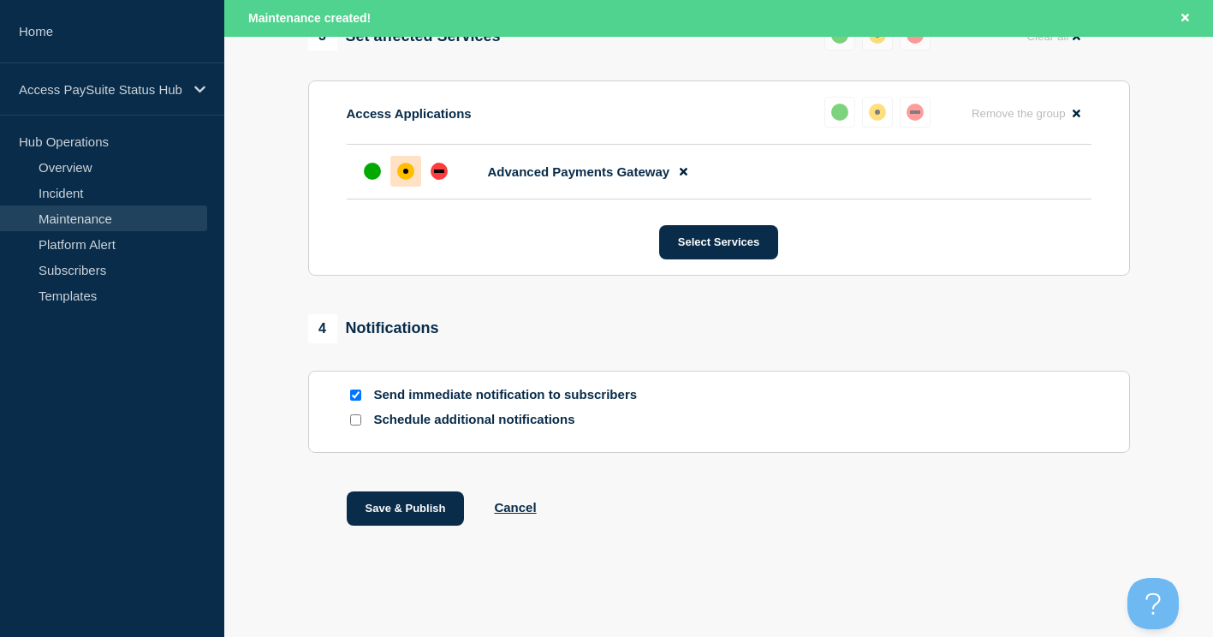
scroll to position [925, 0]
click at [400, 510] on button "Save & Publish" at bounding box center [406, 508] width 118 height 34
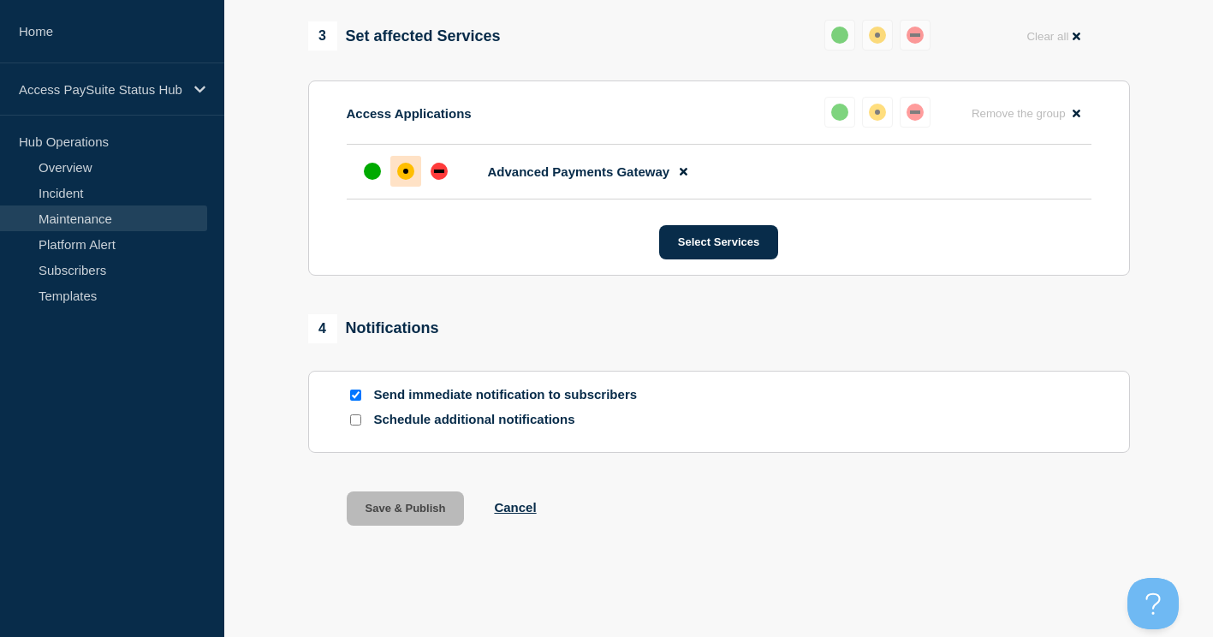
scroll to position [888, 0]
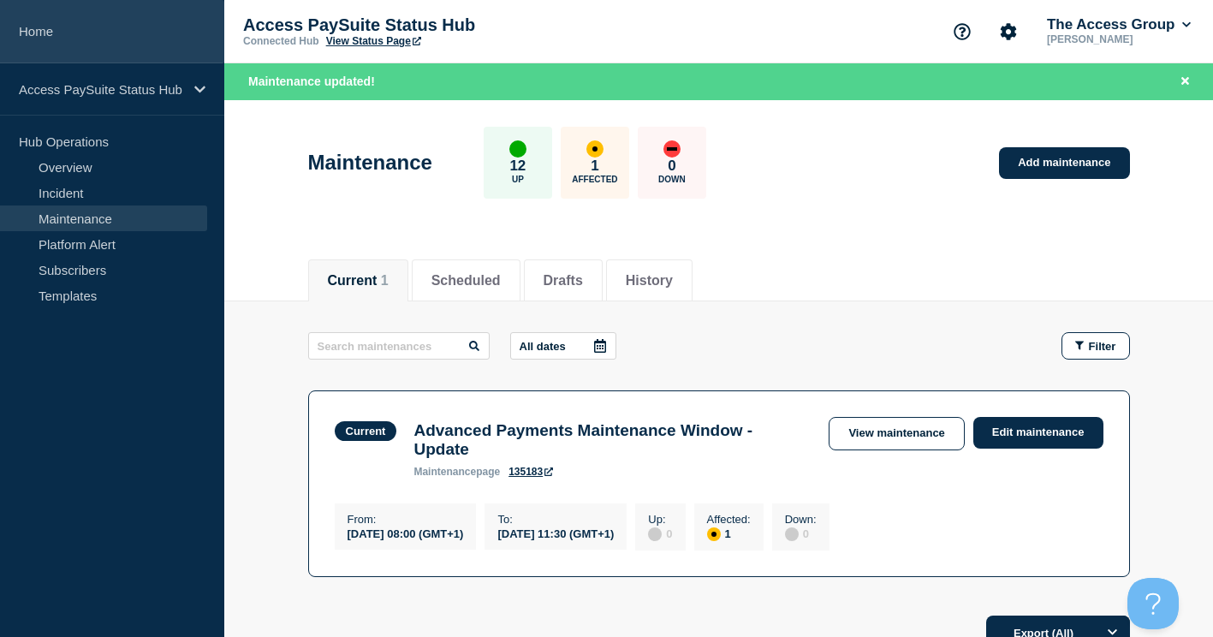
click at [26, 33] on link "Home" at bounding box center [112, 31] width 224 height 63
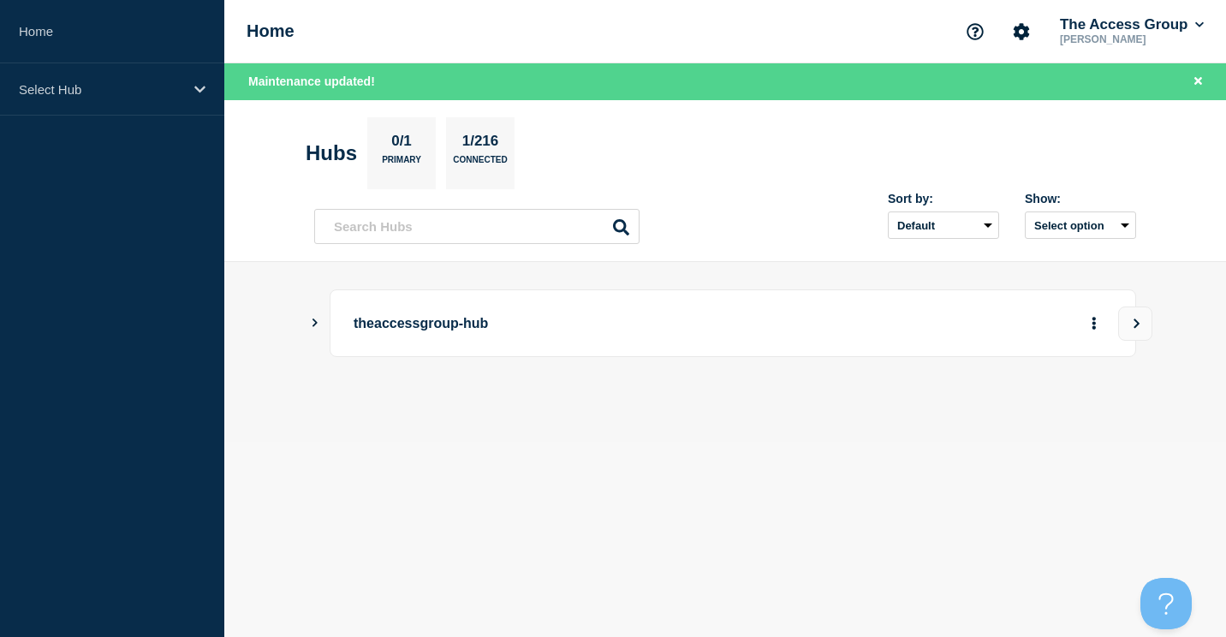
click at [446, 331] on p "theaccessgroup-hub" at bounding box center [590, 323] width 473 height 32
click at [1037, 448] on body "Home Select Hub Home The Access Group [PERSON_NAME] Maintenance updated! Hubs 0…" at bounding box center [613, 318] width 1226 height 637
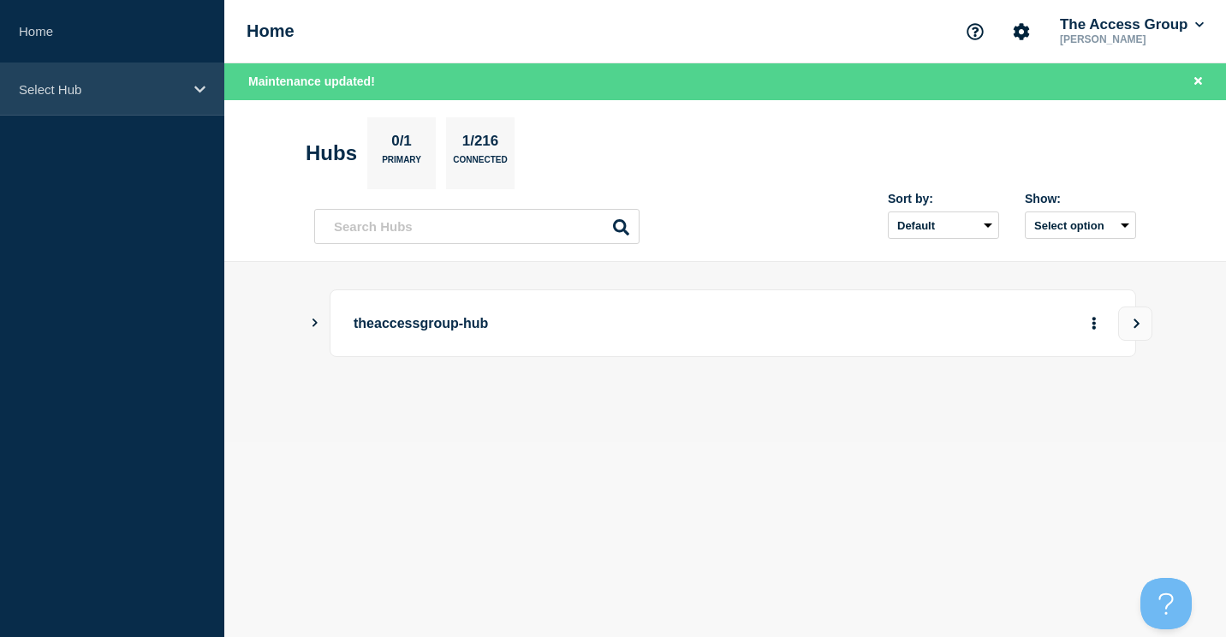
click at [38, 84] on p "Select Hub" at bounding box center [101, 89] width 164 height 15
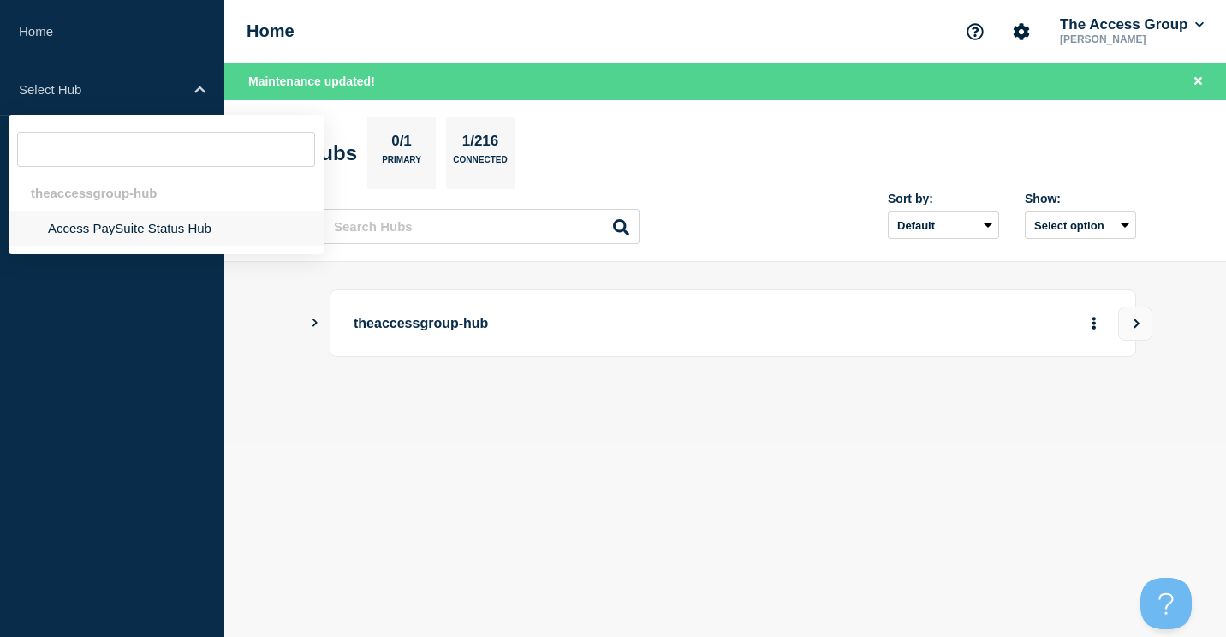
click at [92, 232] on li "Access PaySuite Status Hub" at bounding box center [166, 228] width 315 height 35
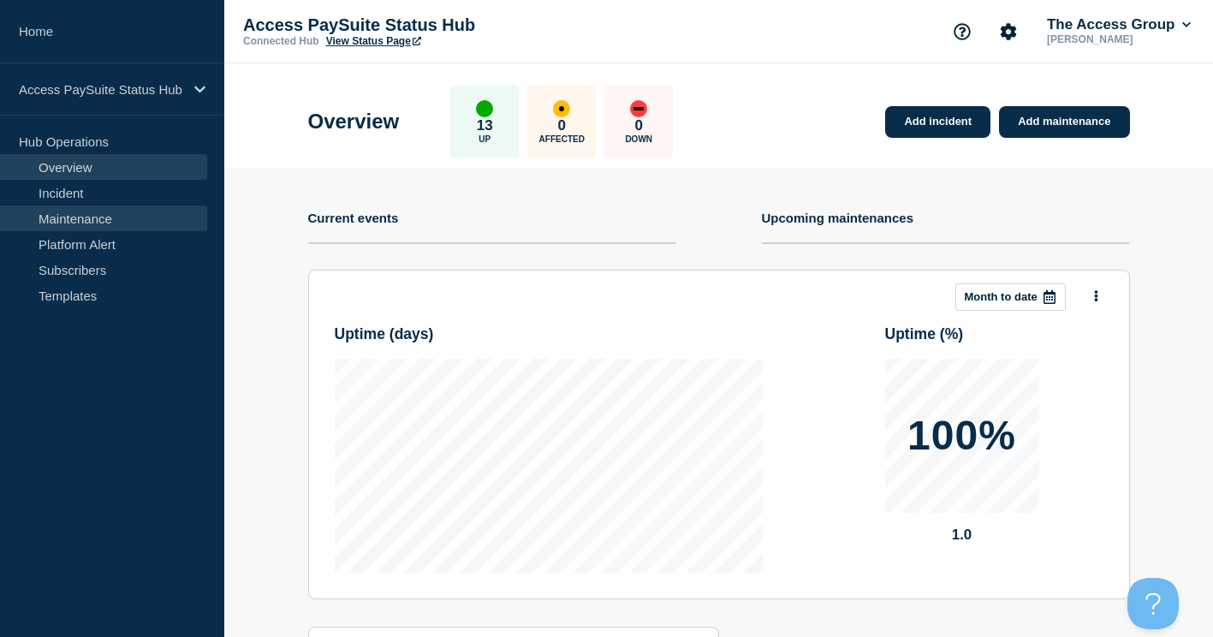
click at [62, 219] on link "Maintenance" at bounding box center [103, 218] width 207 height 26
